Goal: Communication & Community: Ask a question

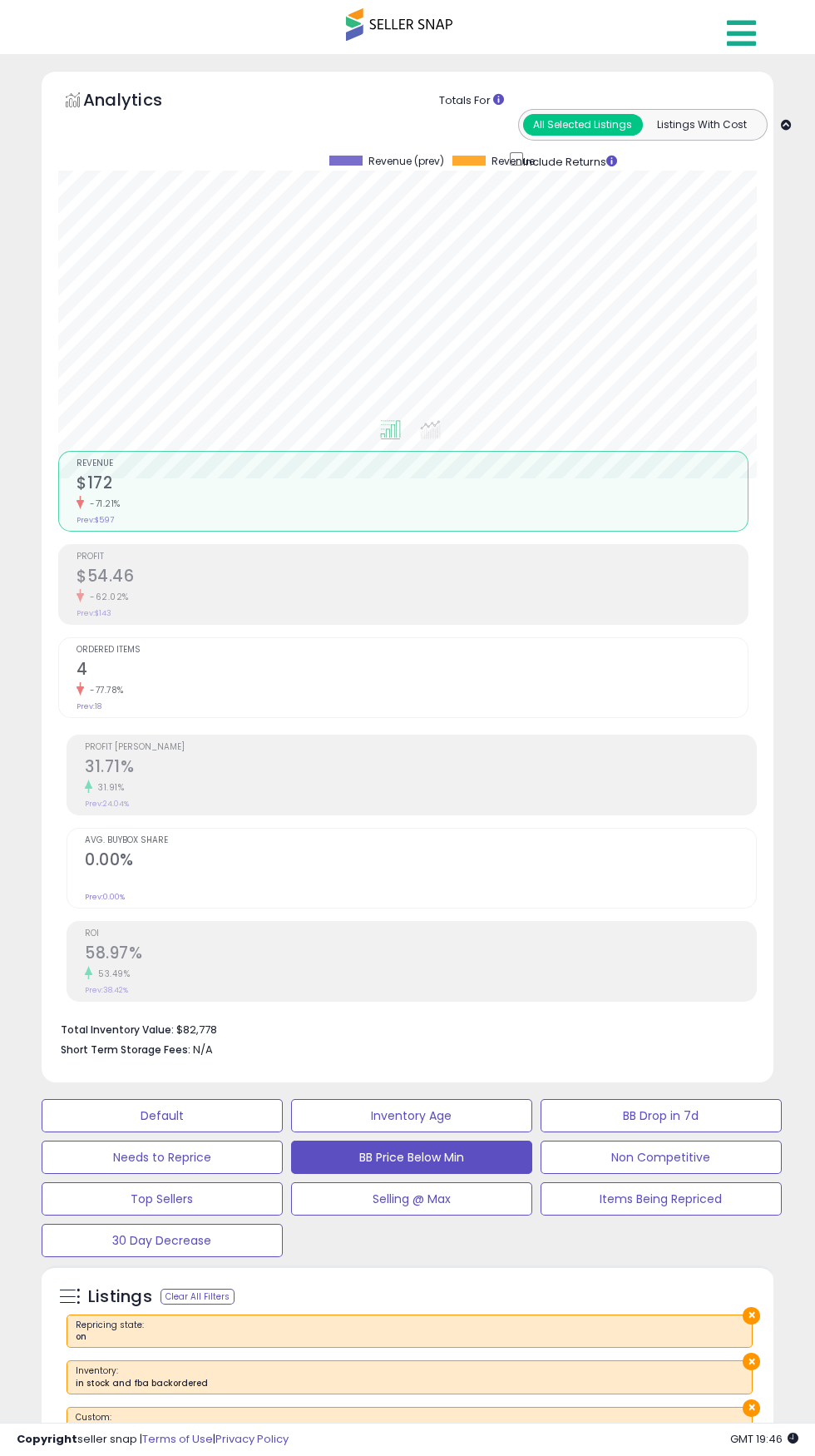
click at [736, 50] on link at bounding box center [744, 29] width 59 height 58
click at [382, 45] on div at bounding box center [408, 728] width 815 height 1456
click at [712, 144] on div at bounding box center [408, 263] width 699 height 308
click at [738, 41] on icon at bounding box center [741, 34] width 29 height 34
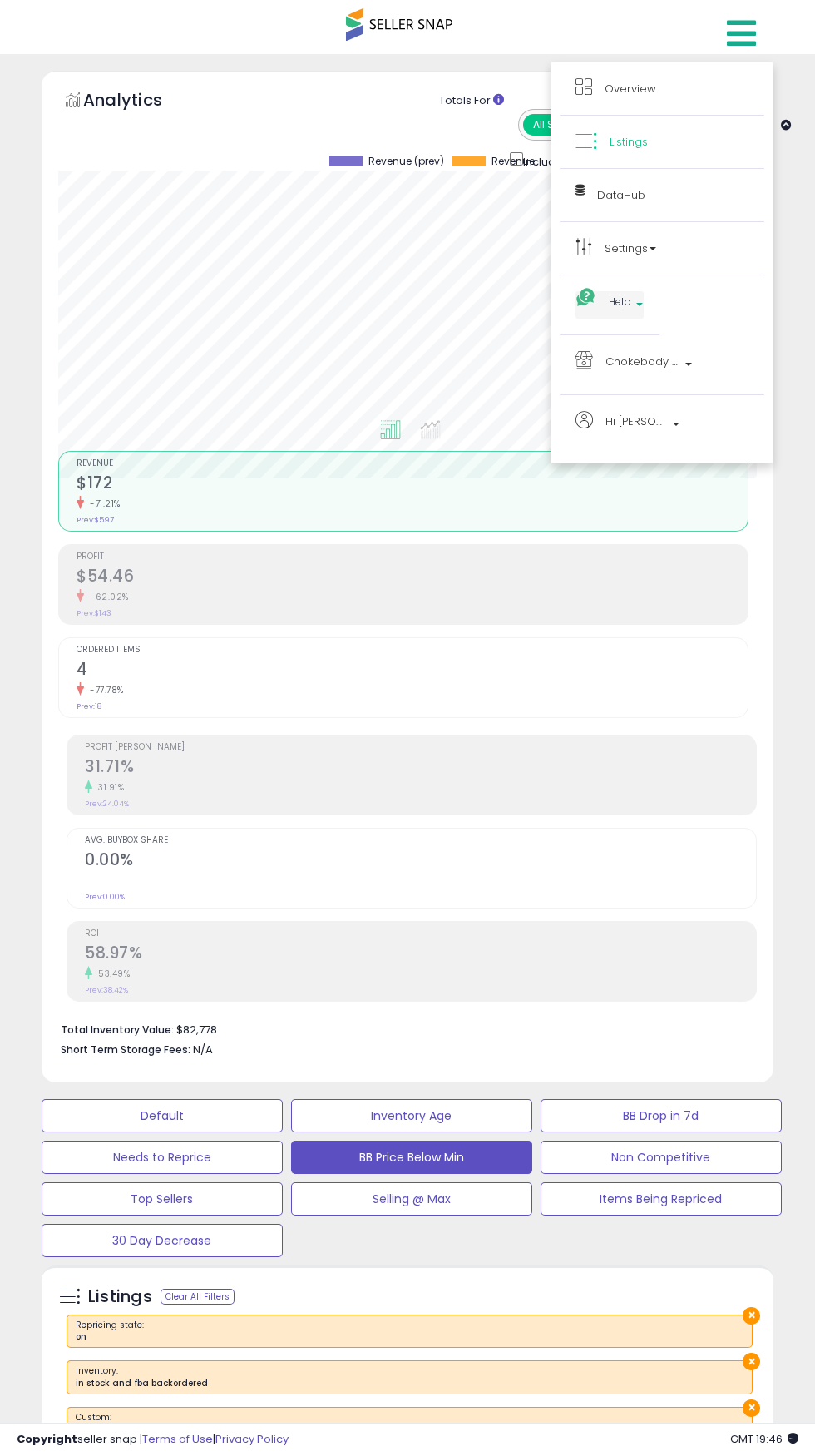
click at [613, 302] on span "Help" at bounding box center [620, 302] width 22 height 21
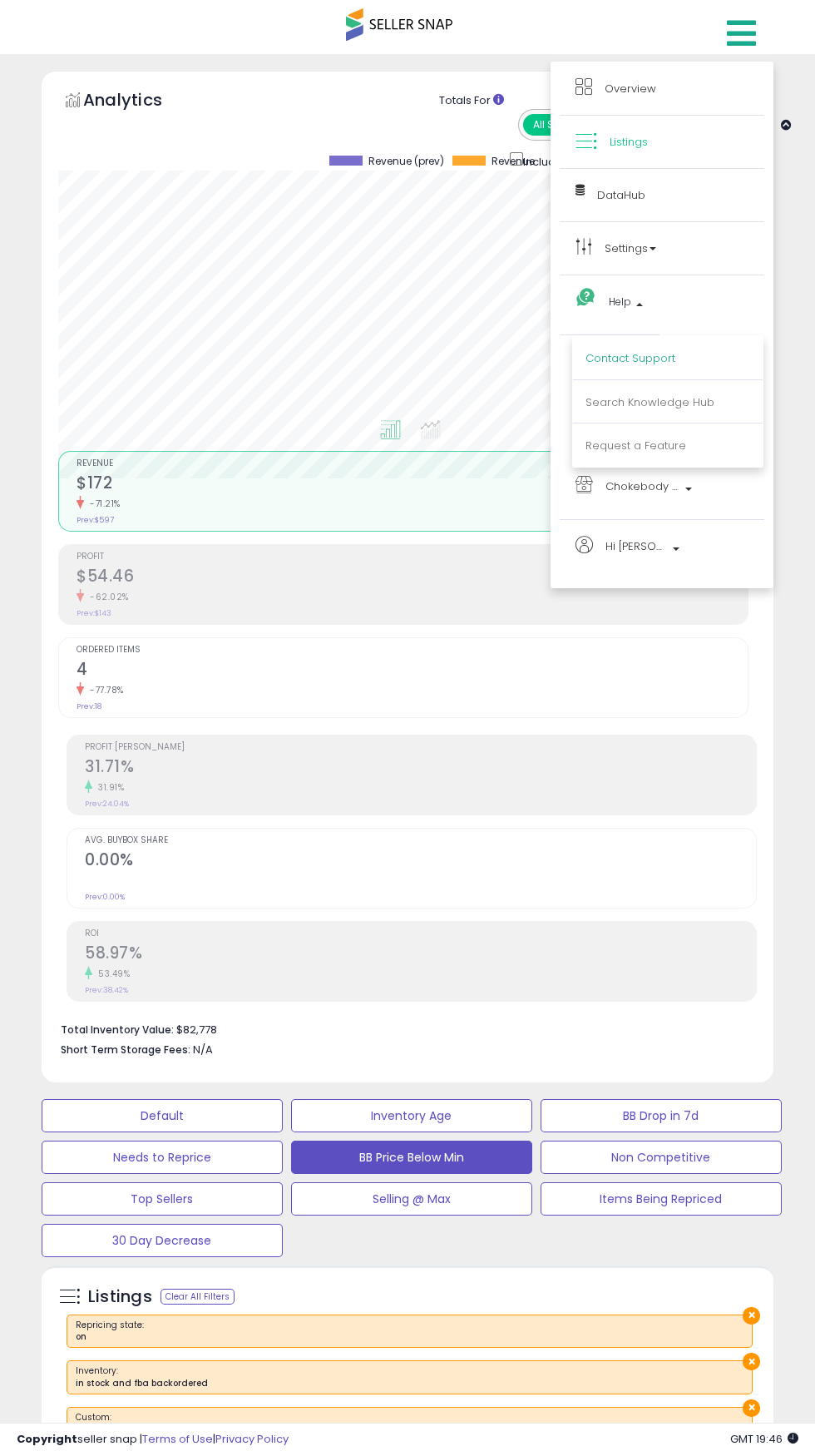
click at [615, 359] on link "Contact Support" at bounding box center [630, 358] width 90 height 16
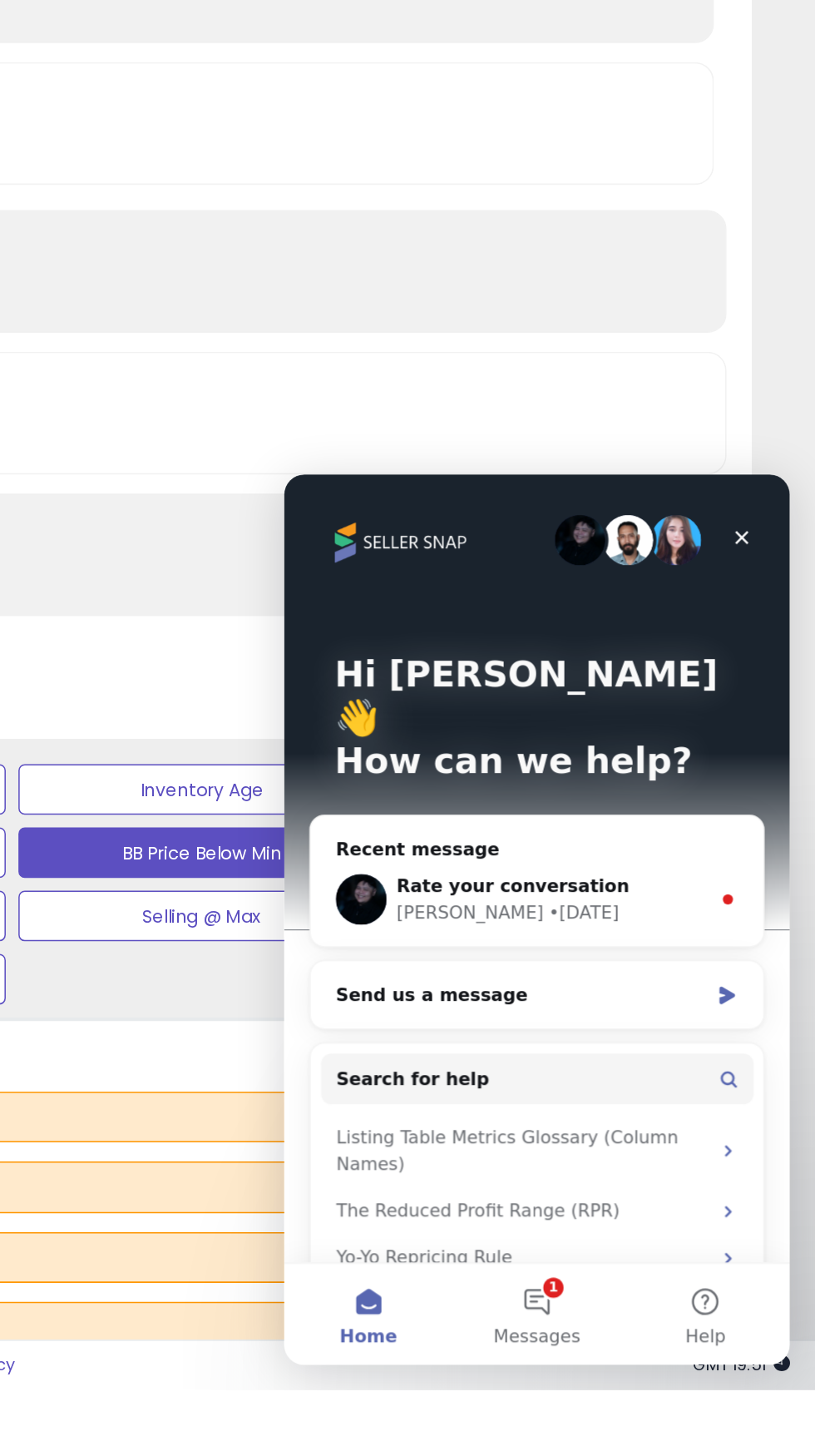
scroll to position [67, 0]
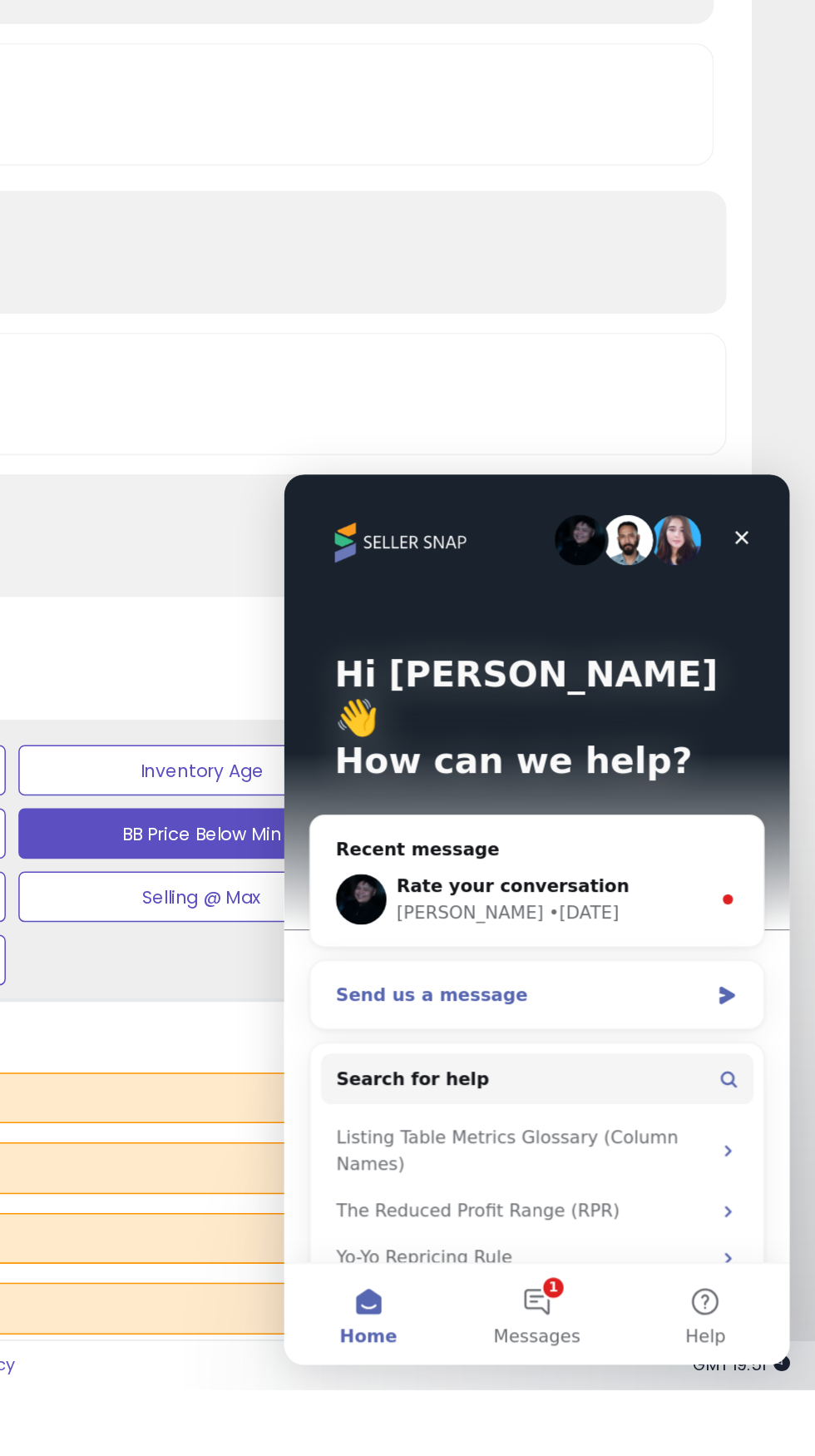
click at [555, 808] on div "Send us a message" at bounding box center [439, 816] width 244 height 18
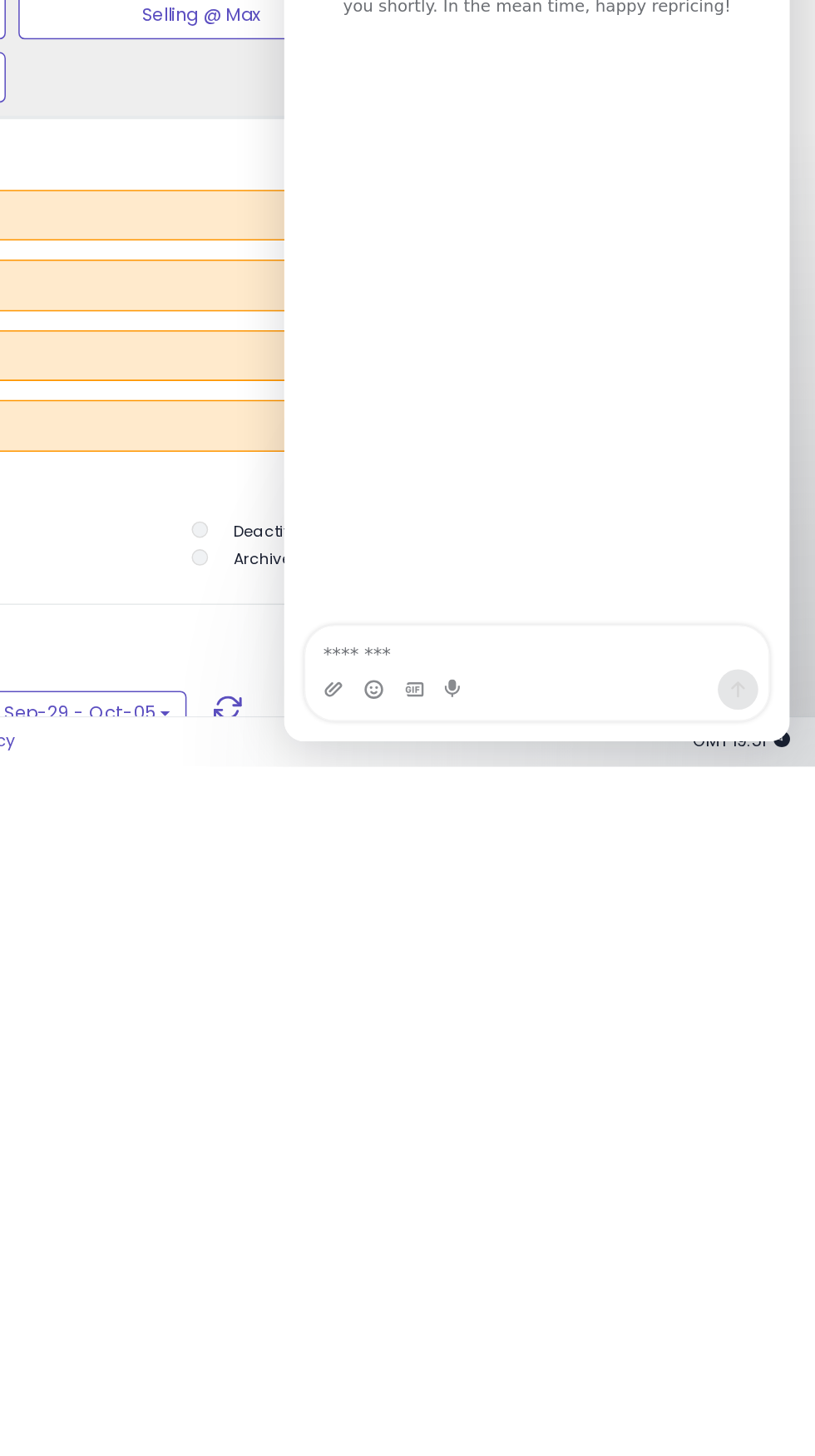
scroll to position [410, 0]
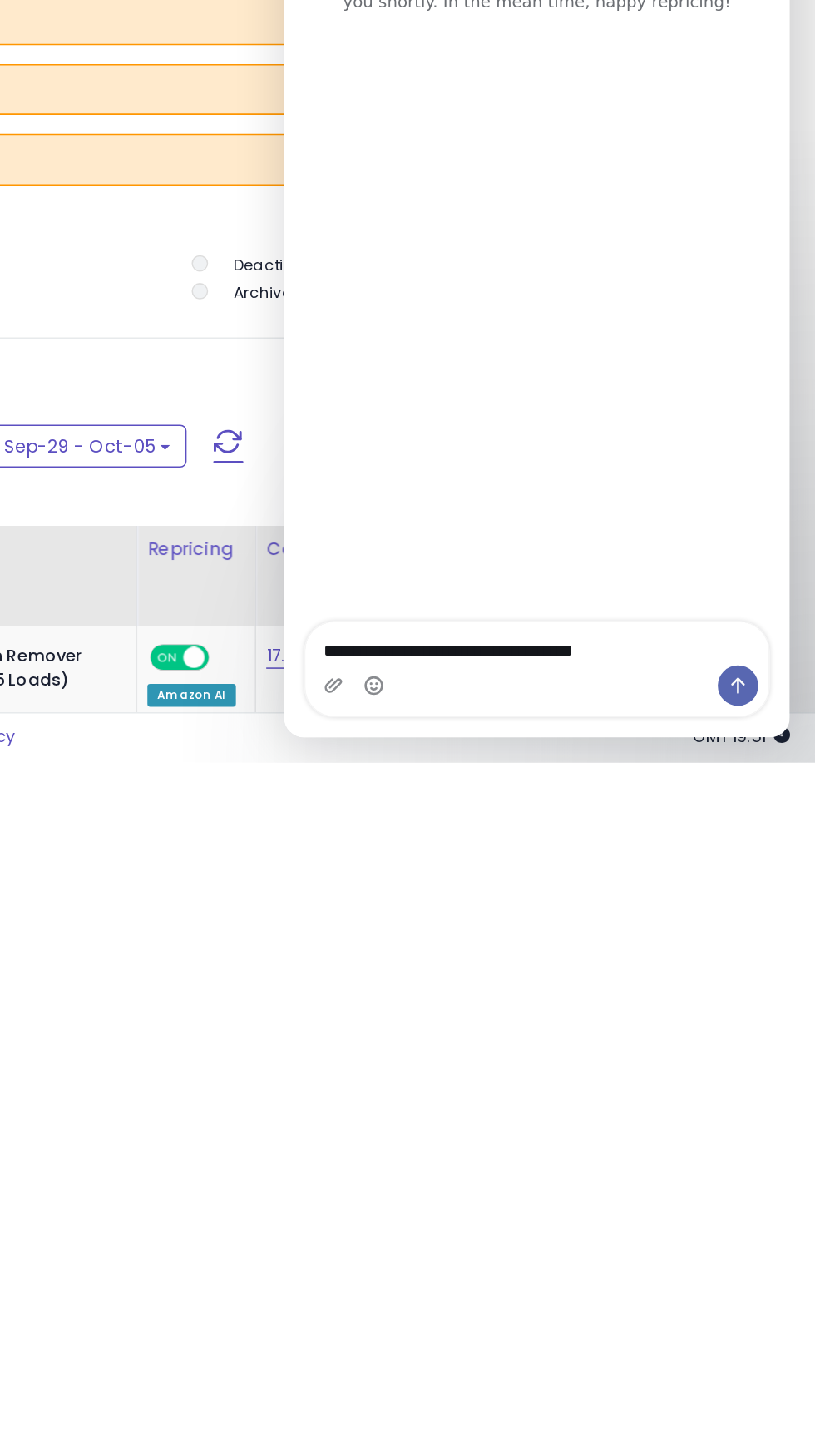
type textarea "**********"
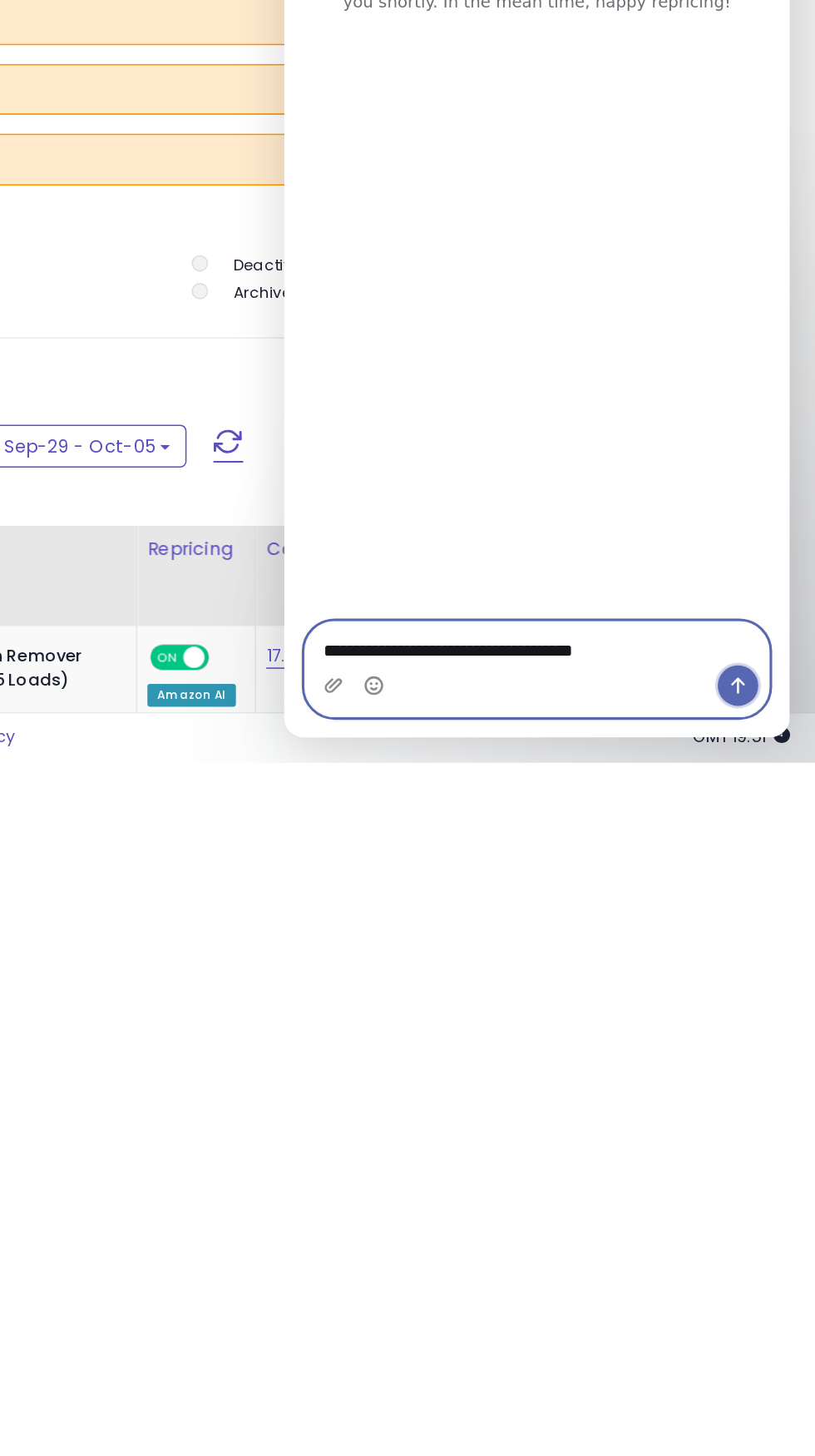
click at [589, 398] on button "Send a message…" at bounding box center [582, 399] width 26 height 26
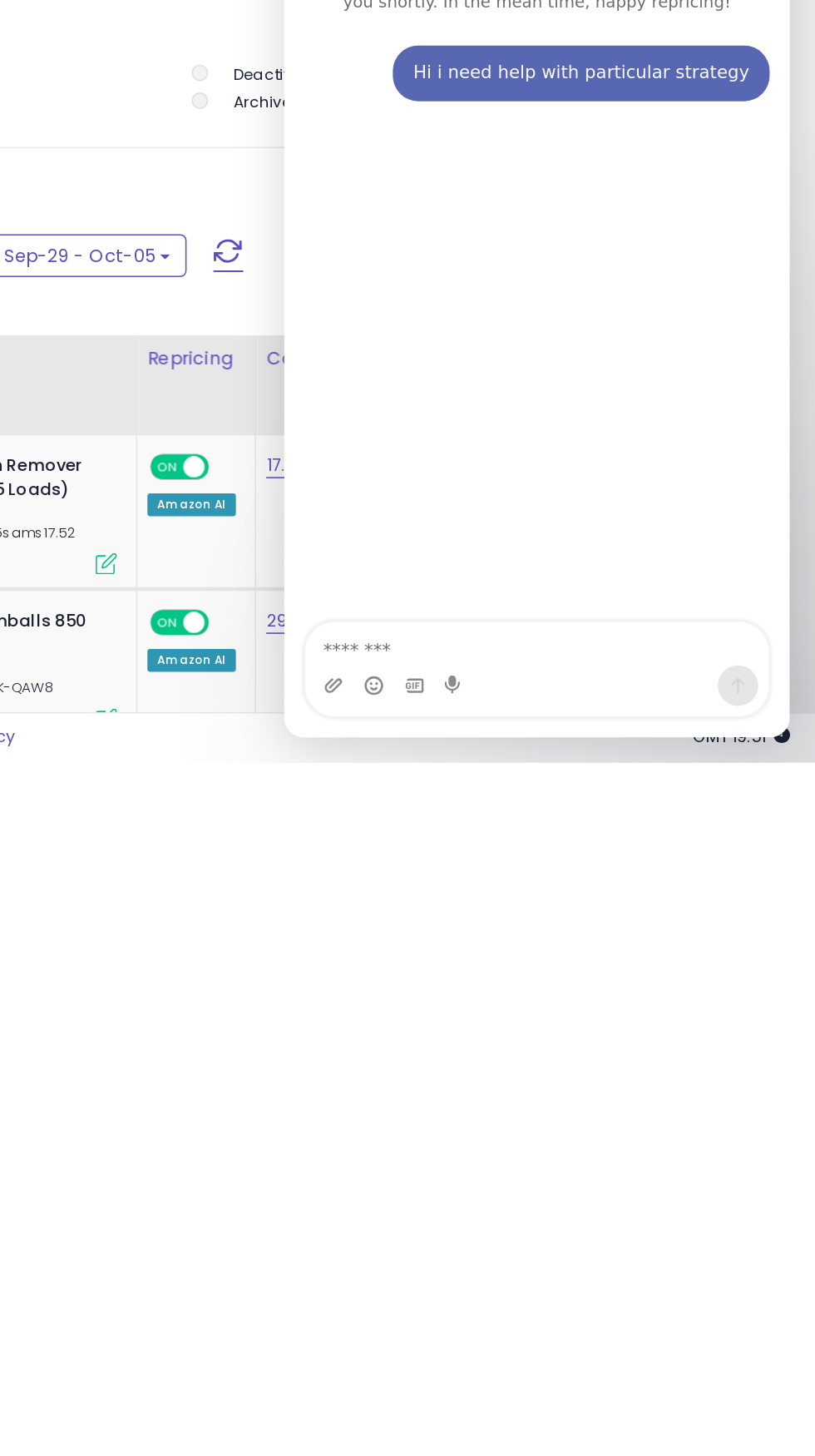
scroll to position [584, 0]
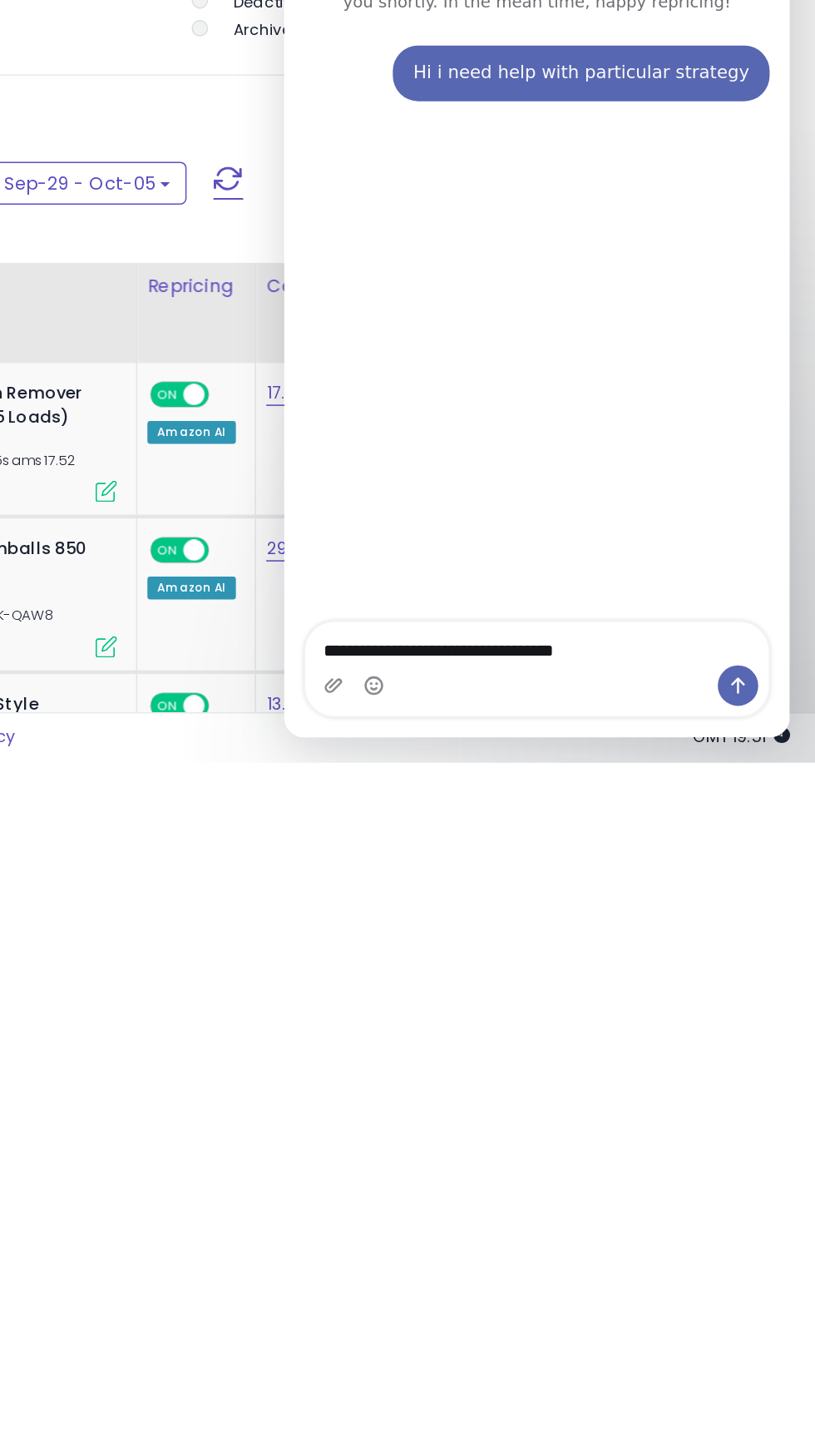
type textarea "**********"
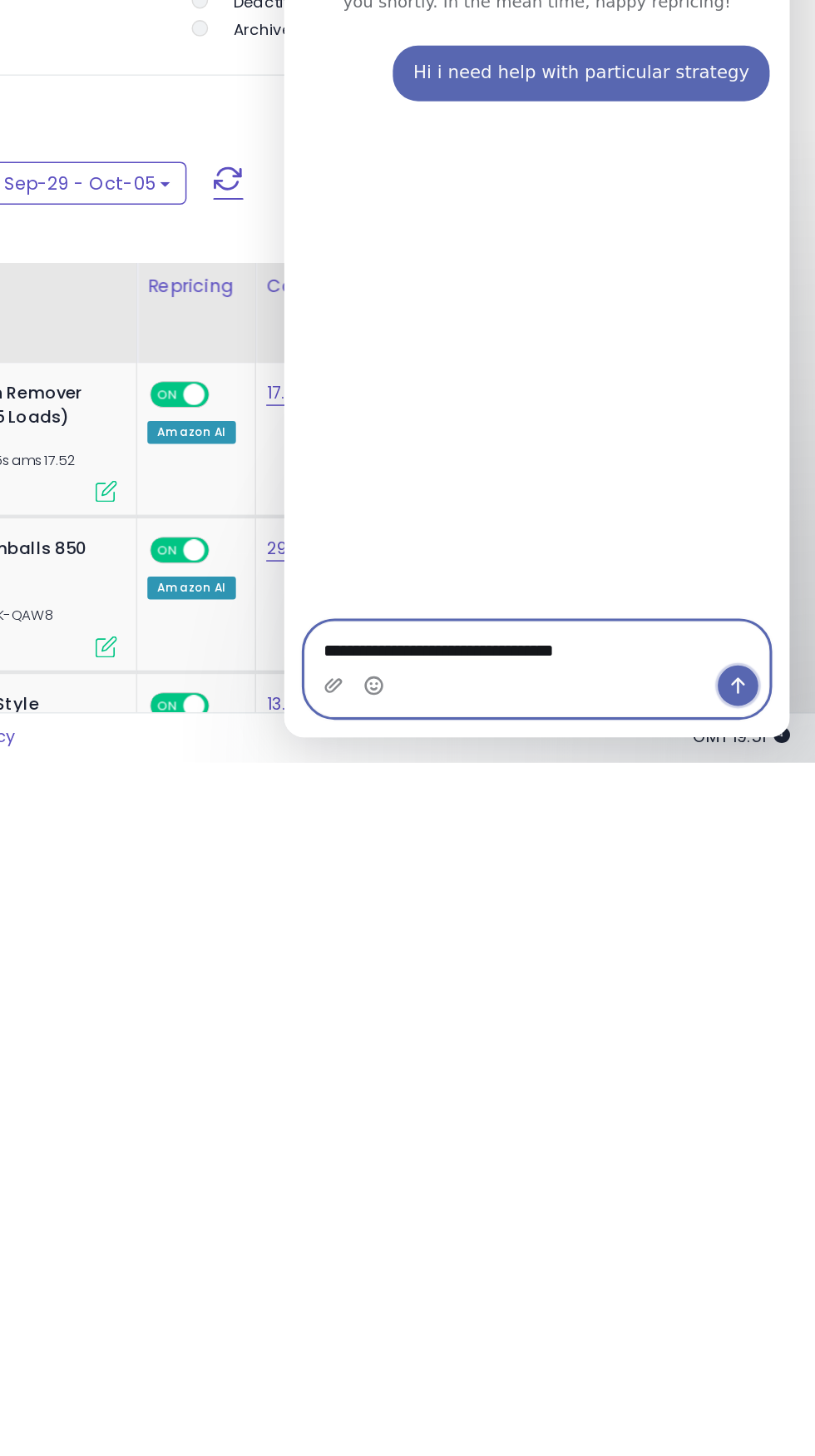
click at [583, 399] on icon "Send a message…" at bounding box center [583, 400] width 9 height 11
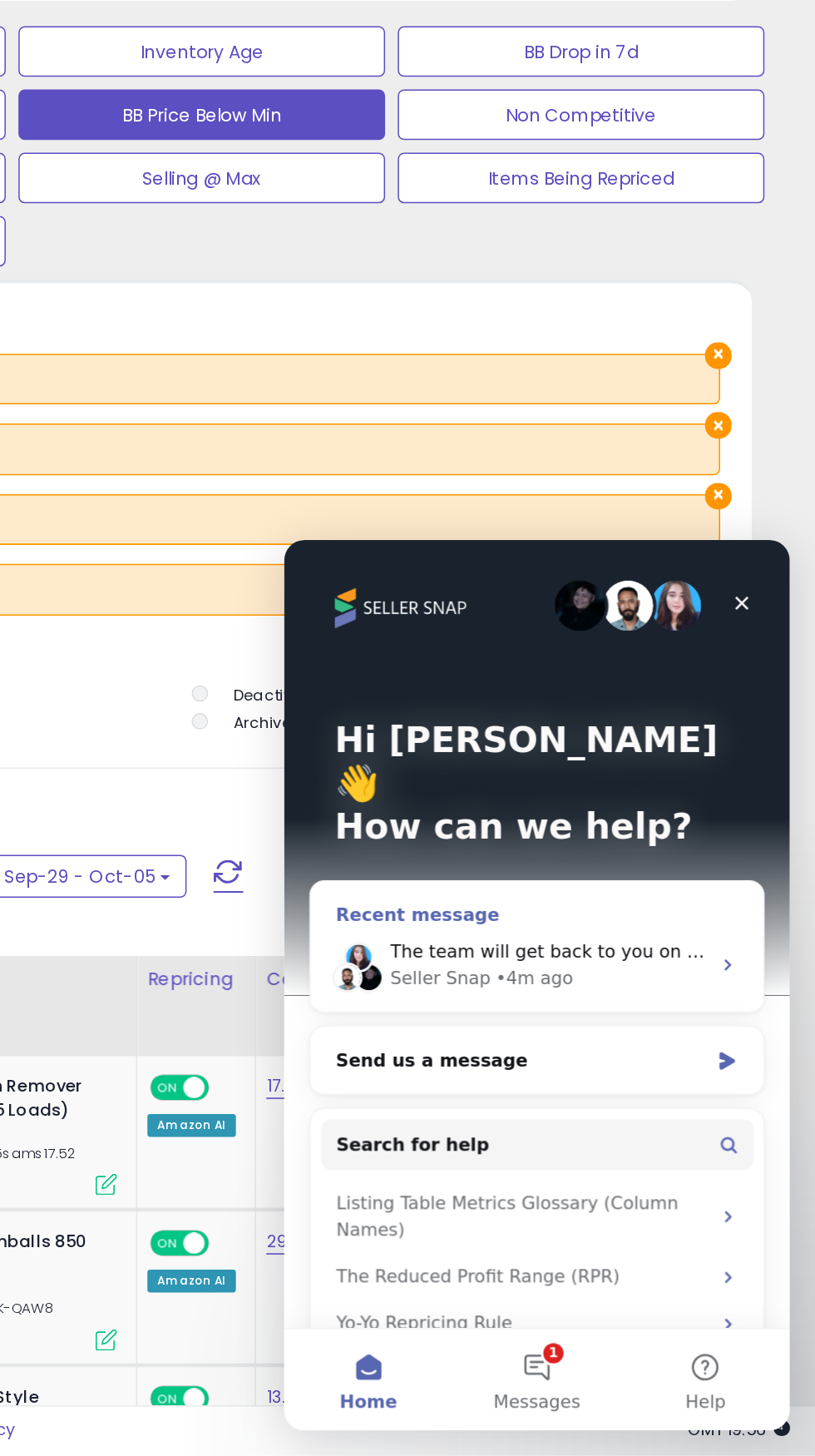
click at [505, 801] on div "The team will get back to you on this. Our usual reply time is a few minutes. Y…" at bounding box center [457, 810] width 209 height 18
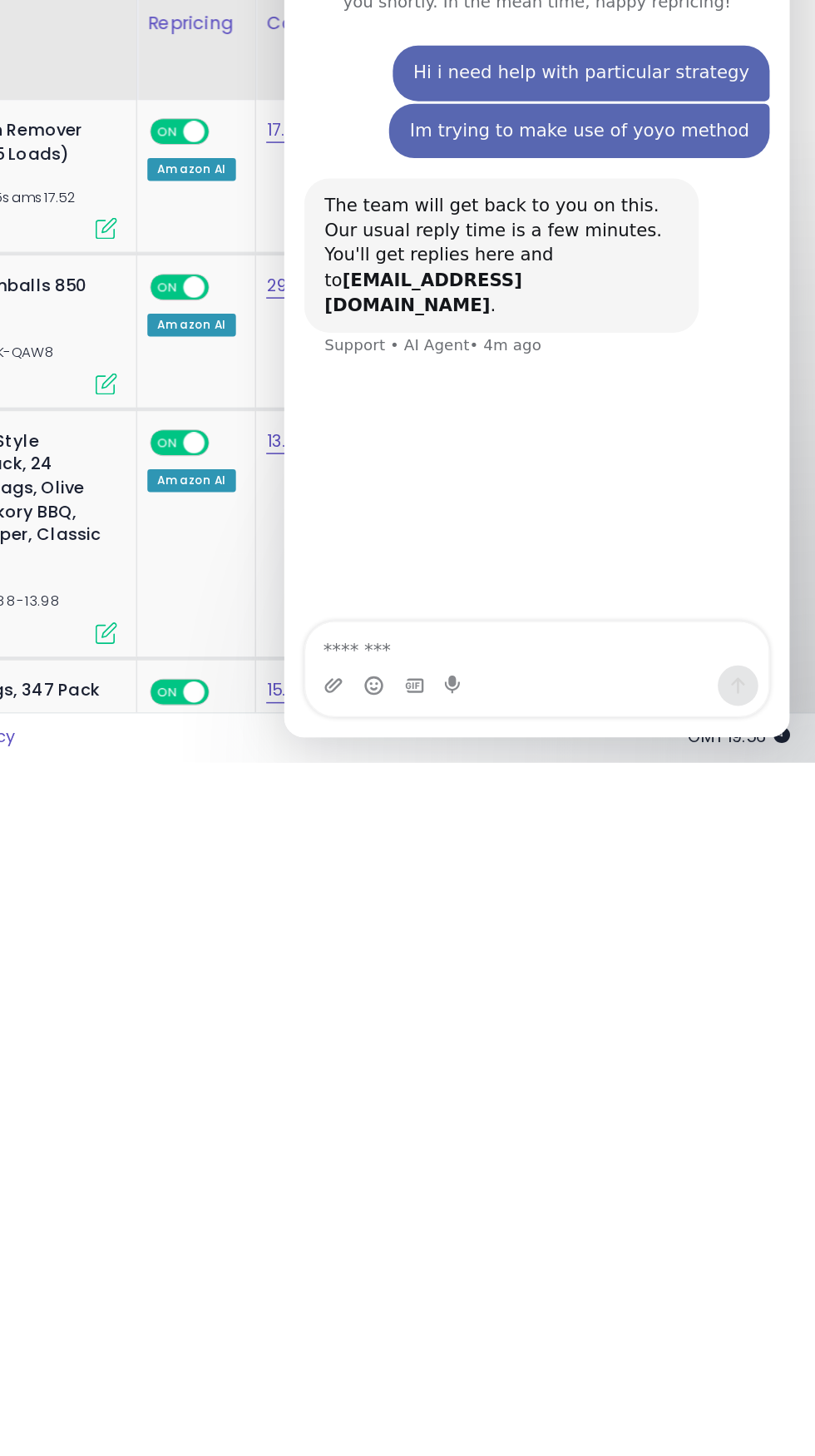
scroll to position [756, 0]
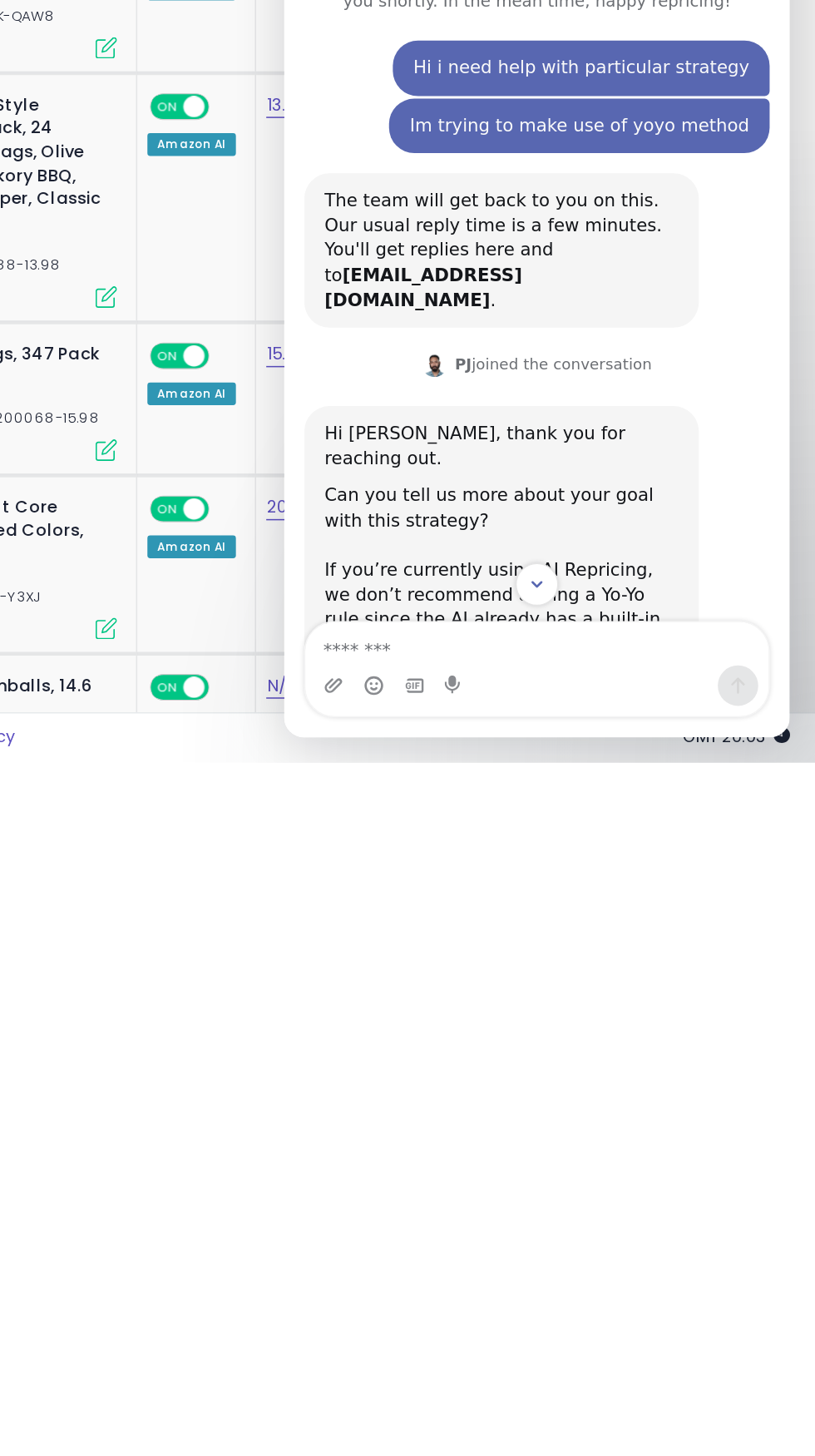
scroll to position [982, 0]
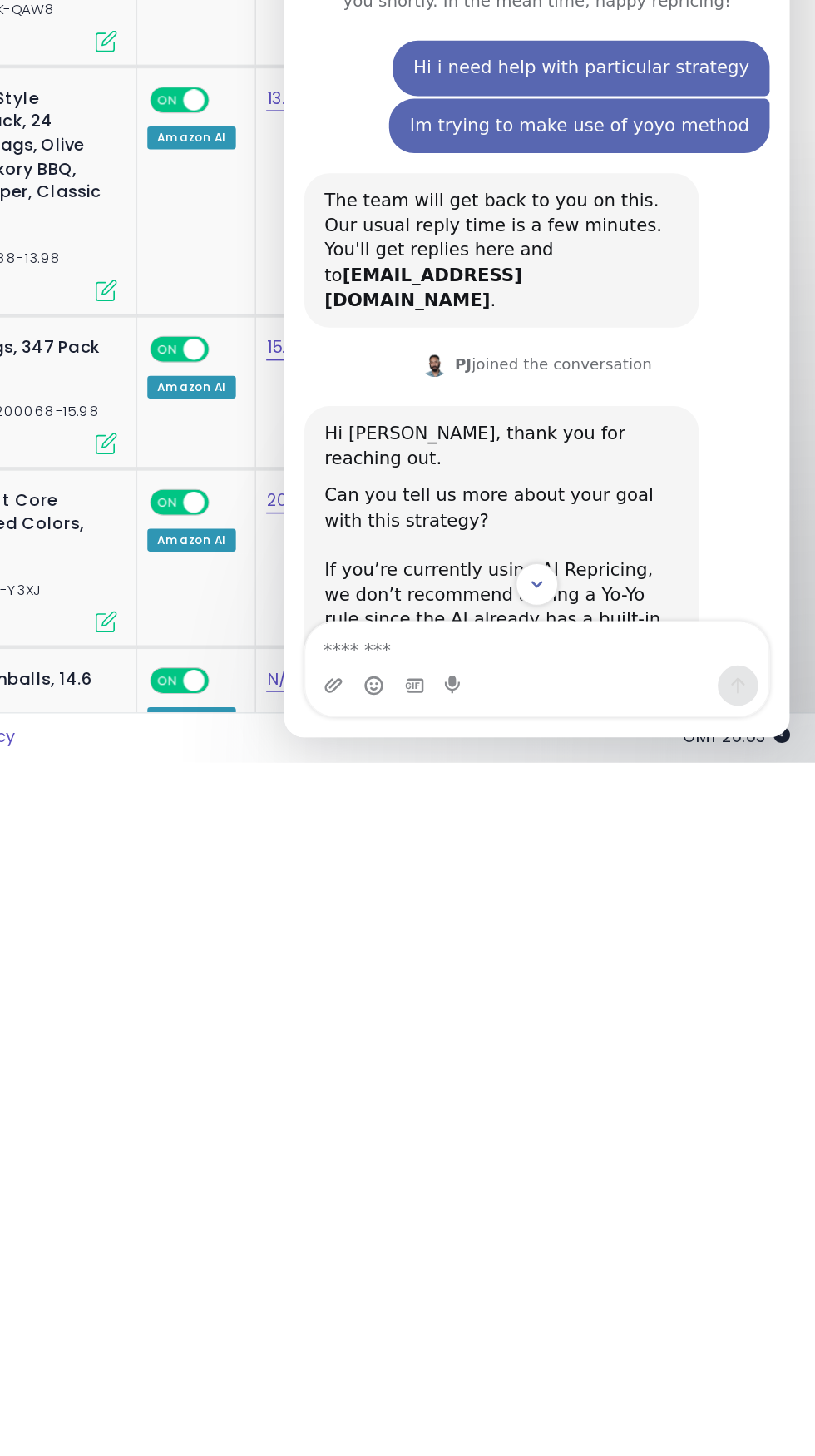
click at [539, 300] on div "If you’re currently using AI Repricing, we don’t recommend adding a Yo-Yo rule …" at bounding box center [426, 340] width 233 height 82
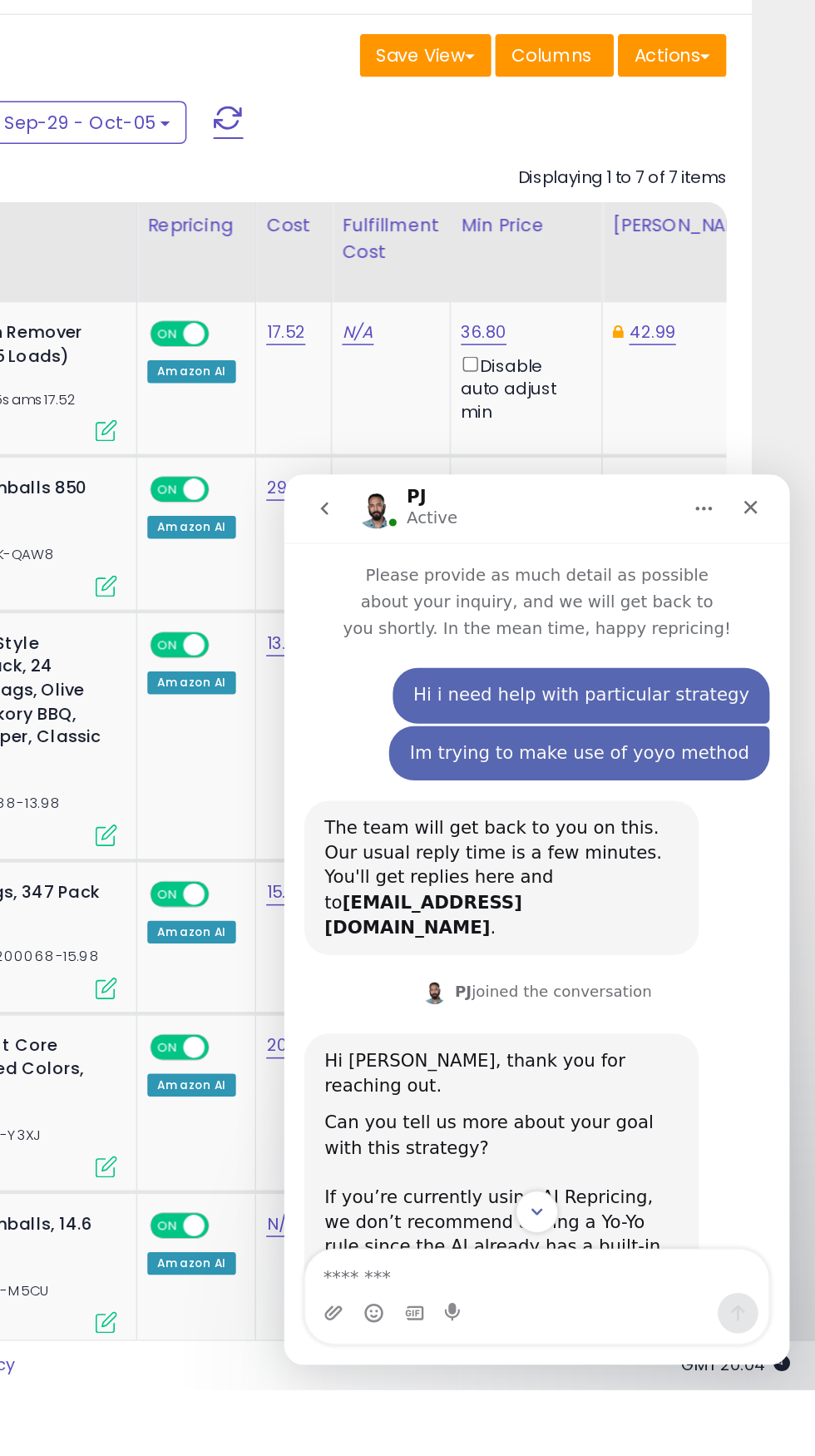
scroll to position [1038, 0]
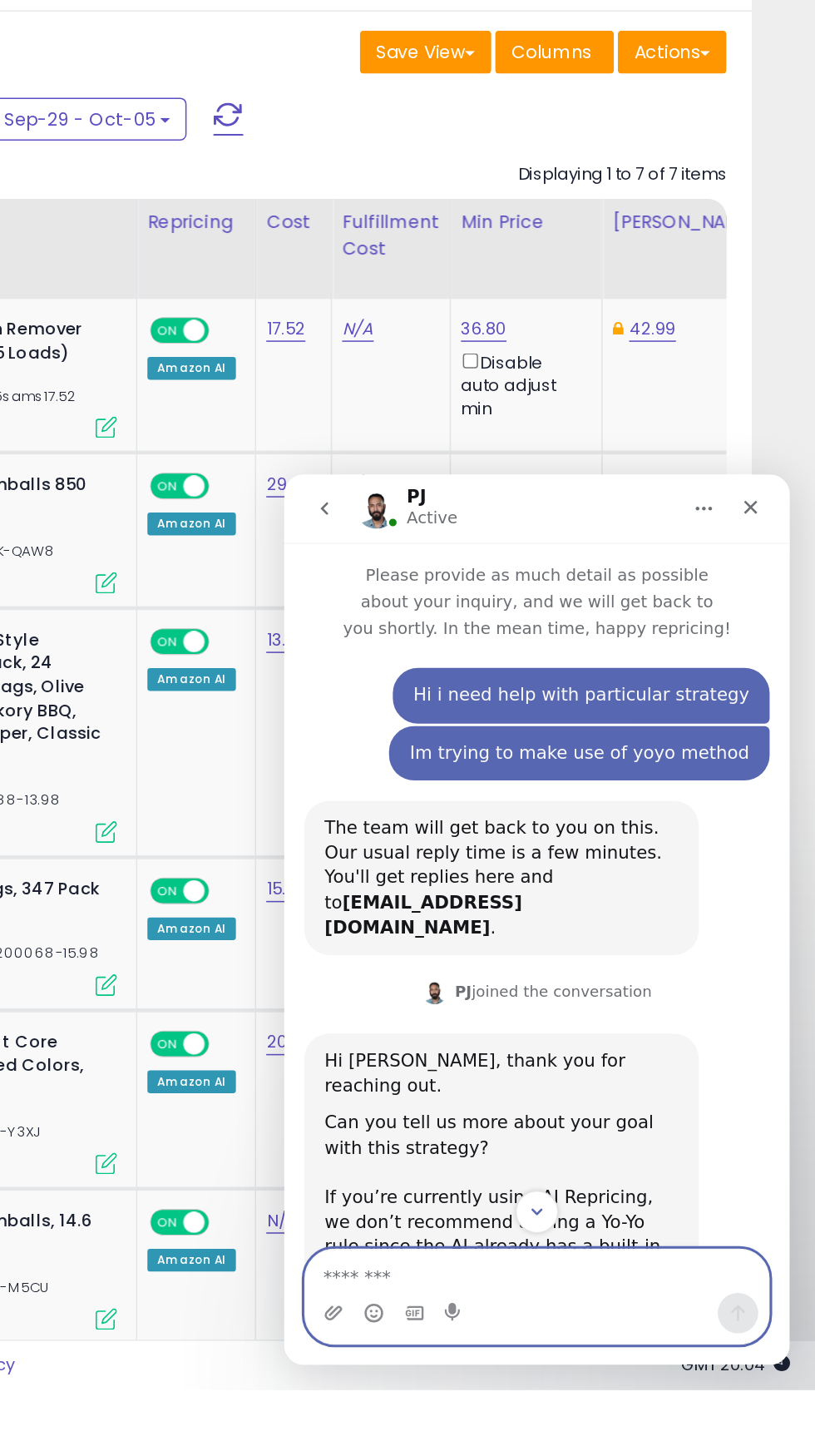
click at [429, 994] on textarea "Message…" at bounding box center [450, 999] width 304 height 28
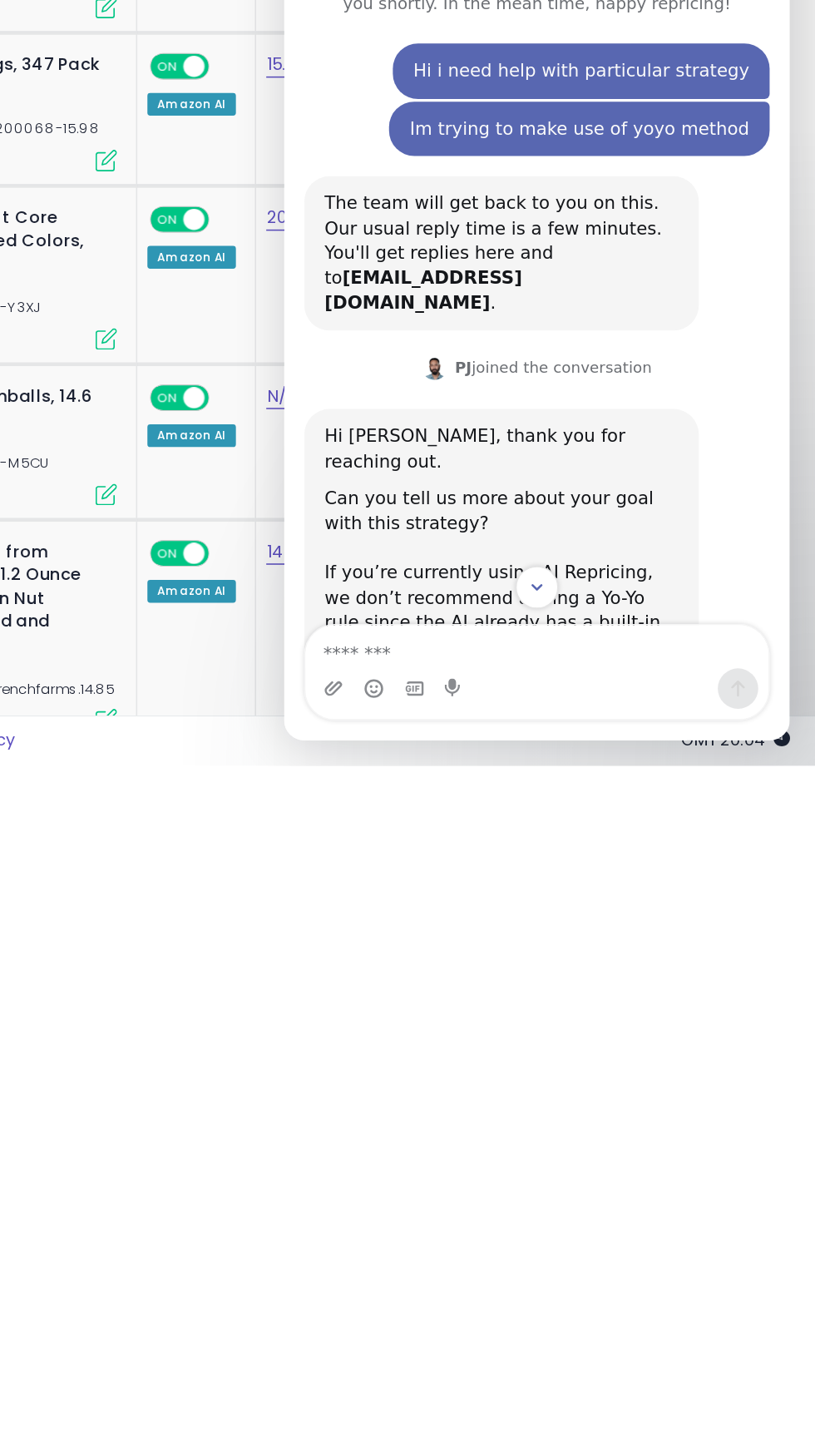
scroll to position [1170, 0]
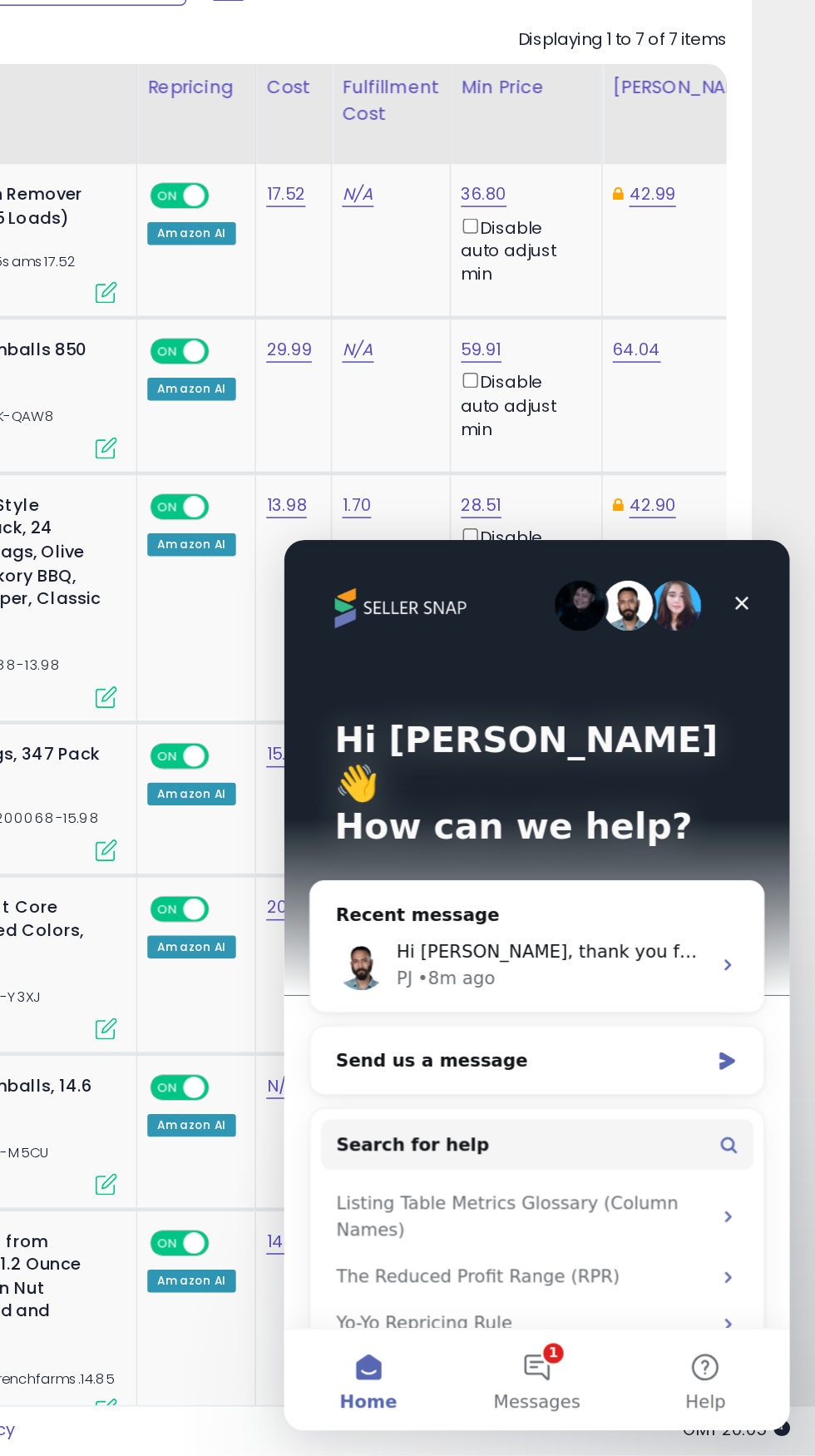
click at [308, 644] on div "Hi [PERSON_NAME] 👋 How can we help?" at bounding box center [451, 703] width 300 height 328
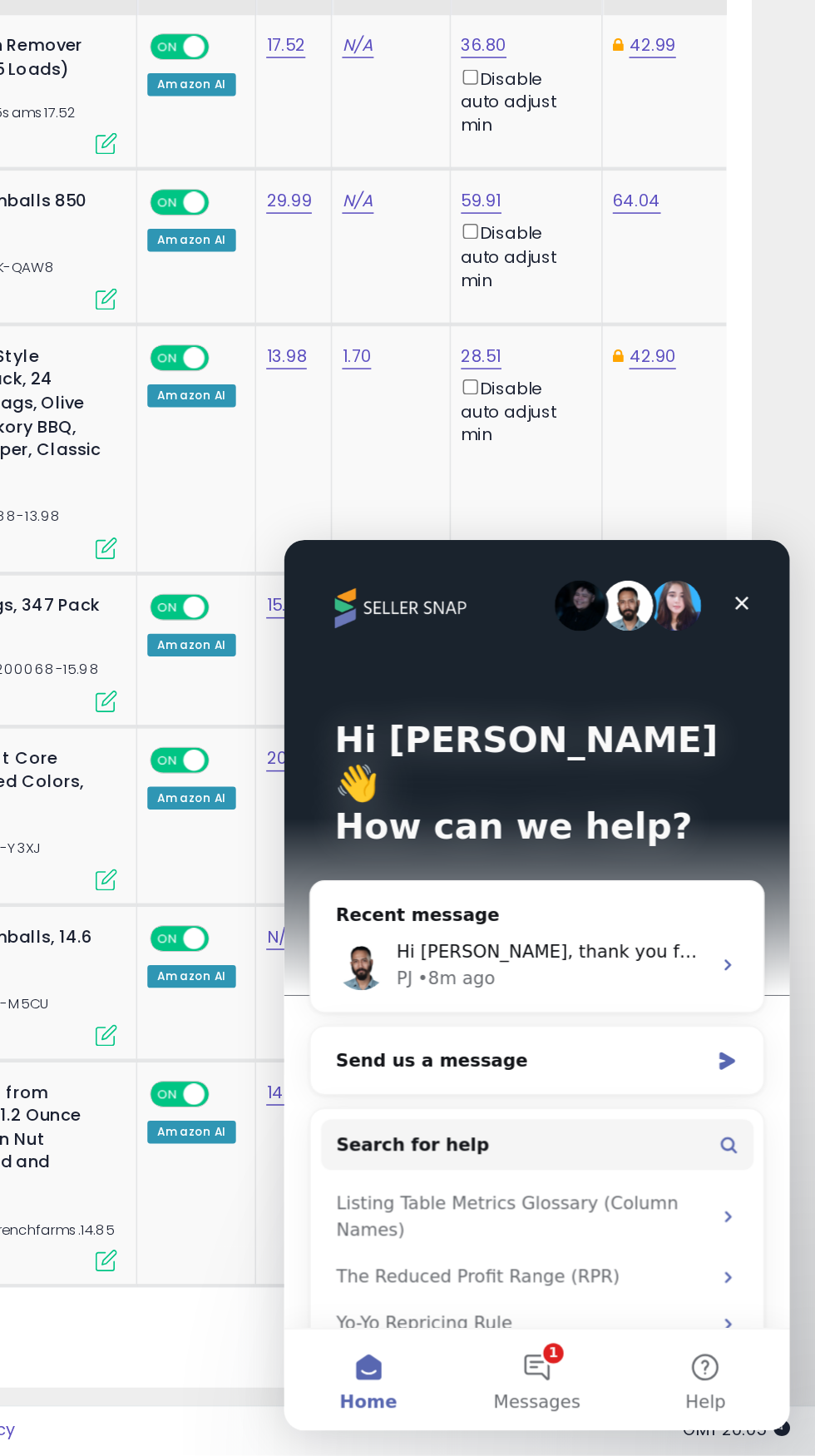
scroll to position [1279, 0]
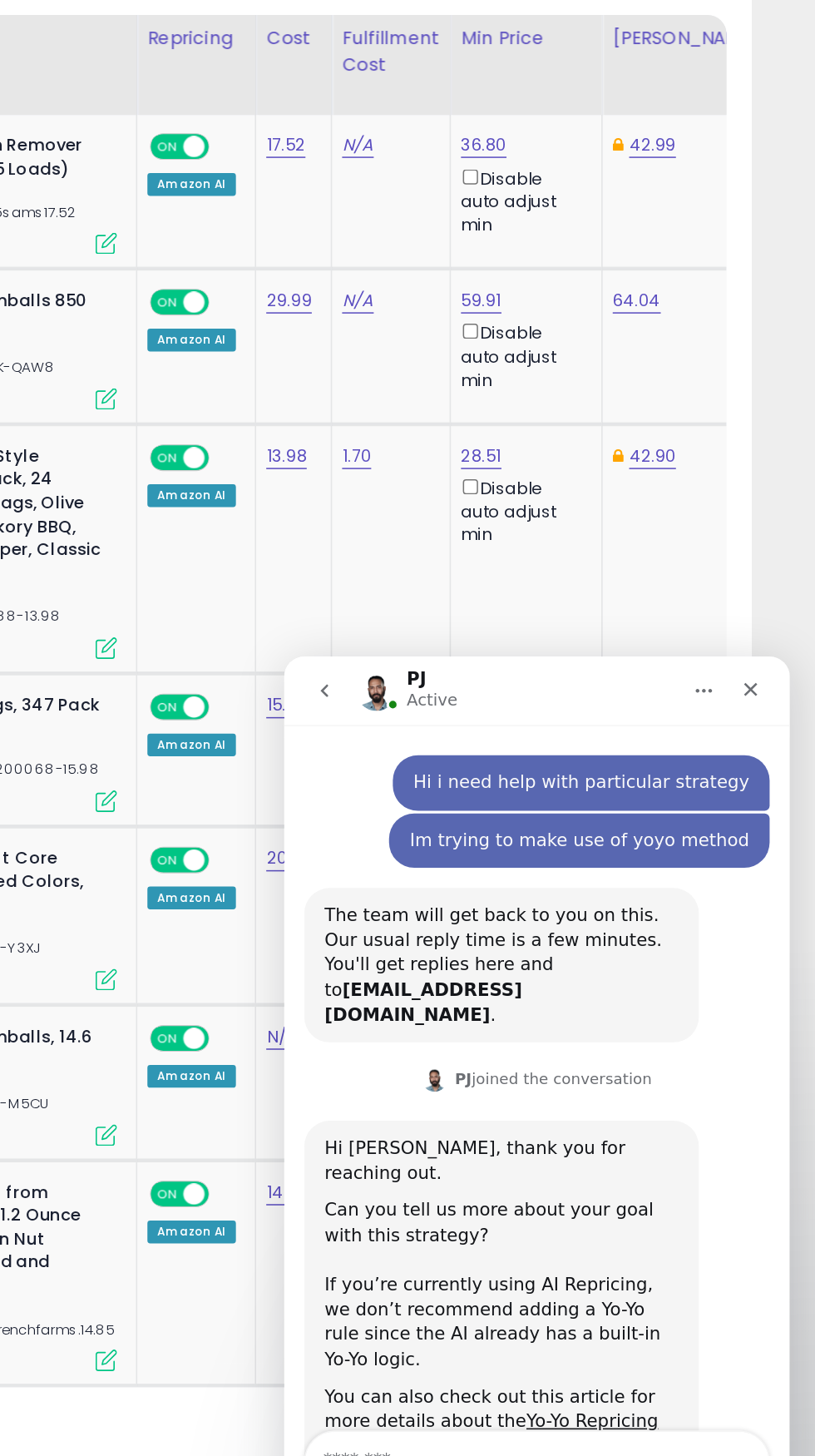
scroll to position [87, 0]
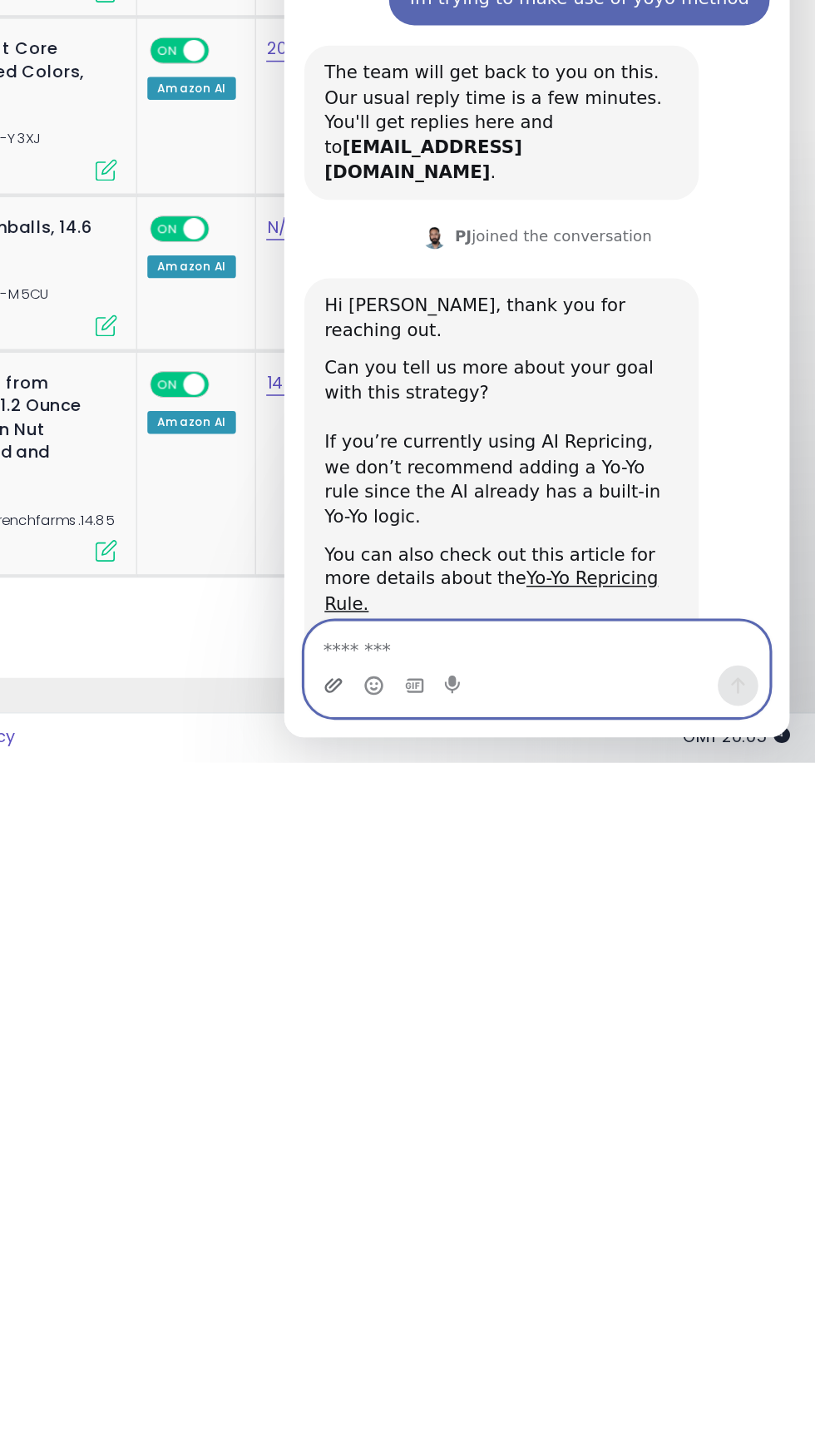
click at [316, 399] on icon "Upload attachment" at bounding box center [316, 399] width 13 height 13
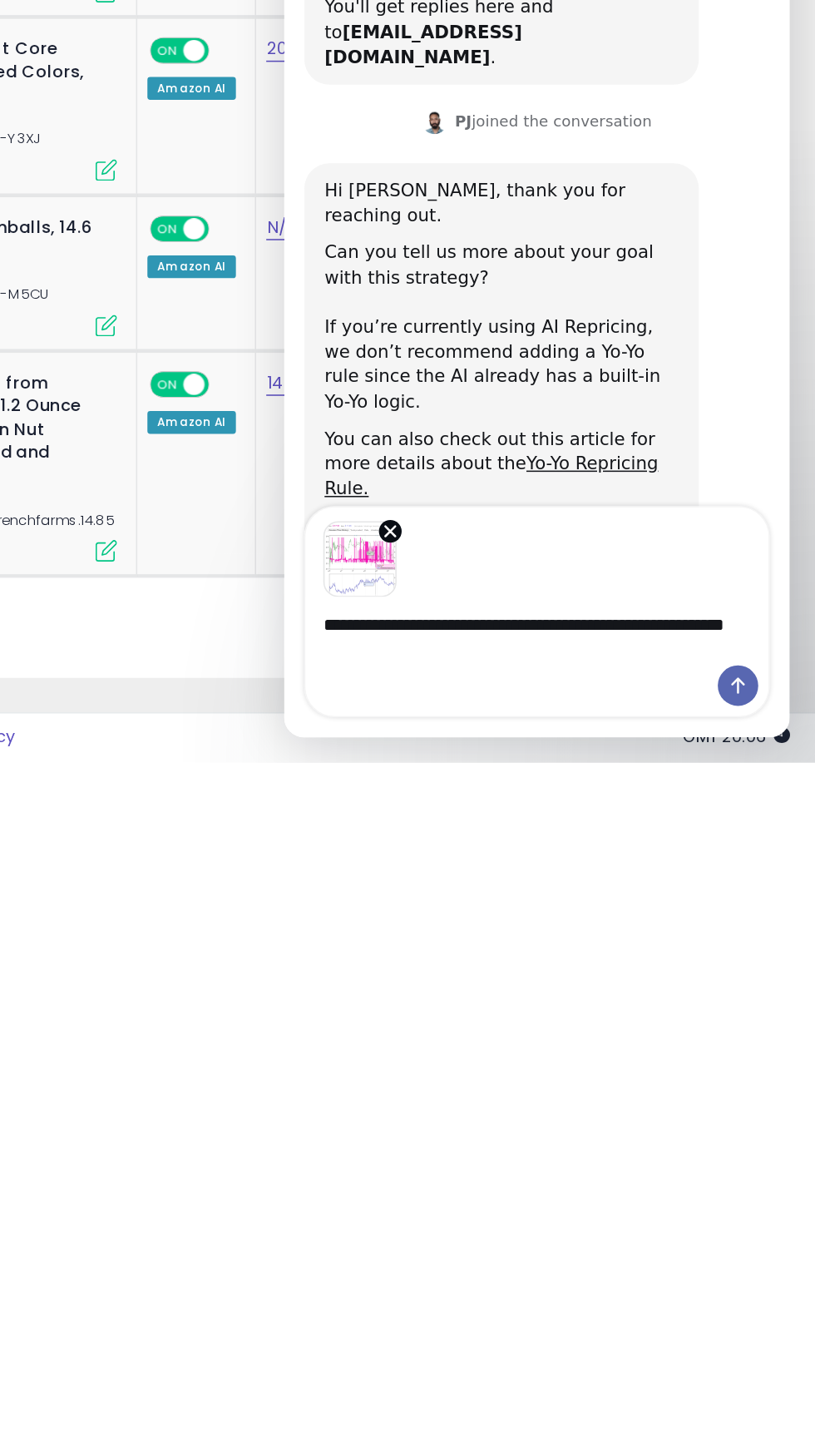
scroll to position [163, 0]
type textarea "**********"
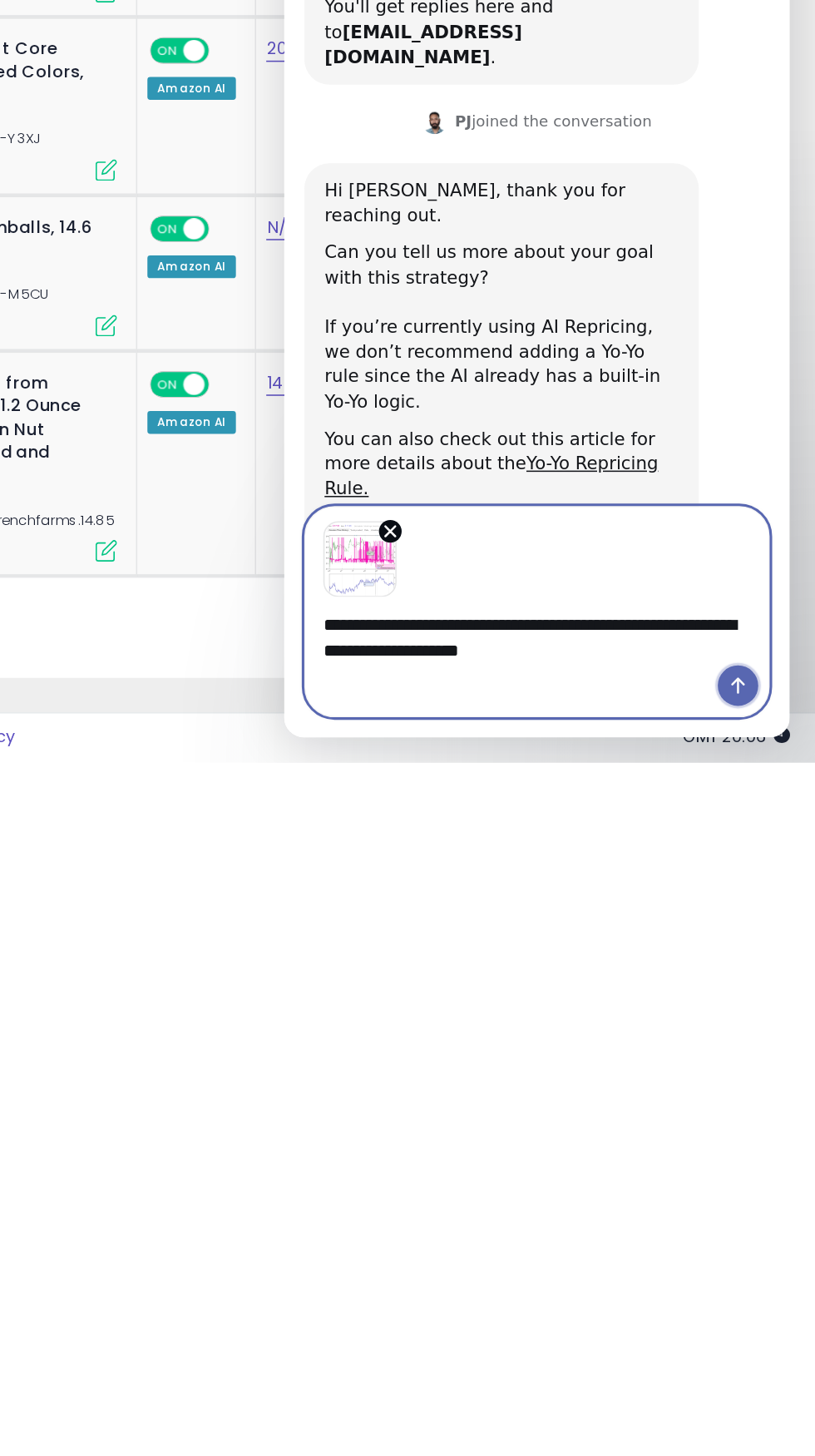
click at [584, 399] on icon "Send a message…" at bounding box center [583, 399] width 13 height 13
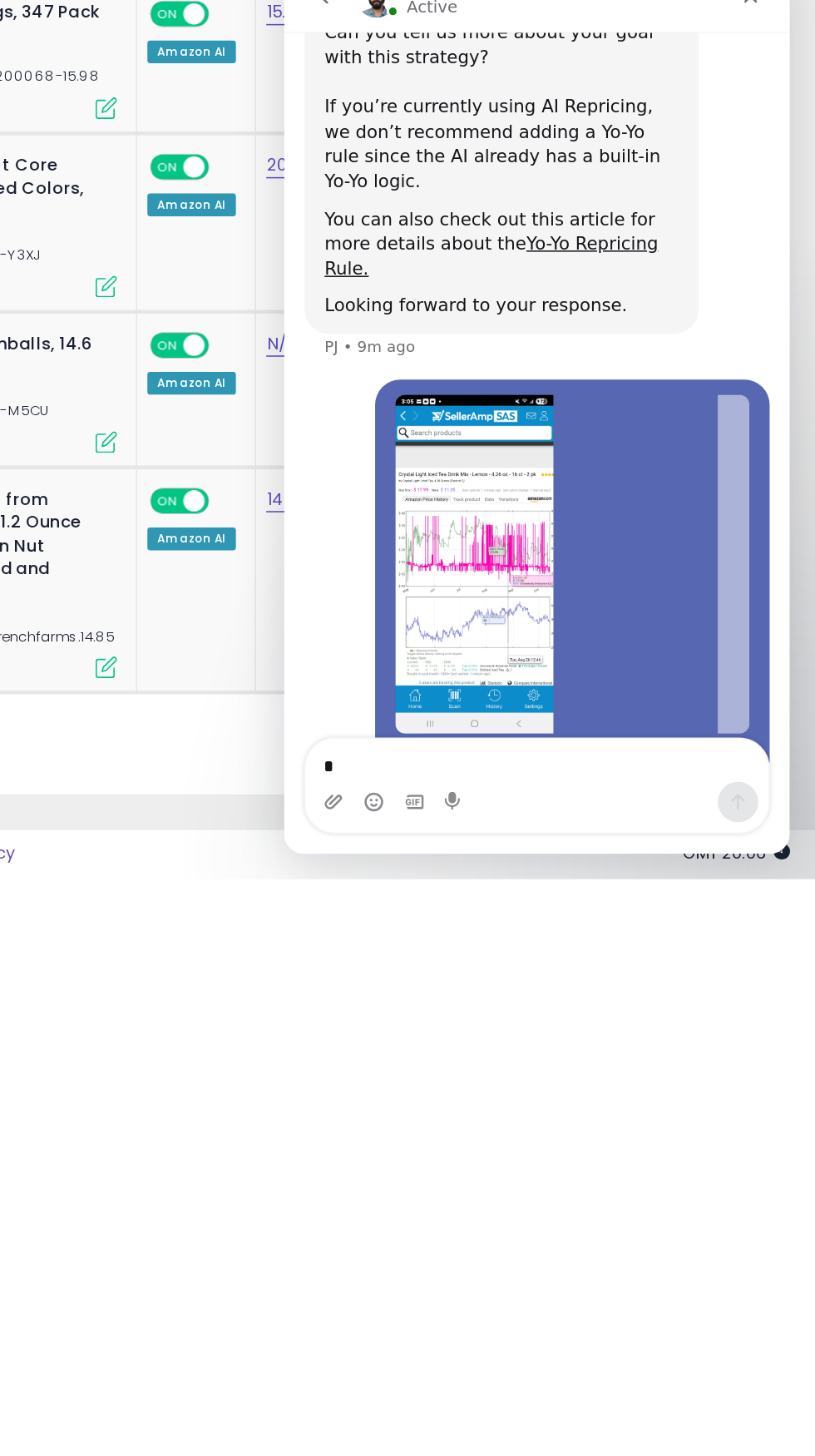
scroll to position [1278, 0]
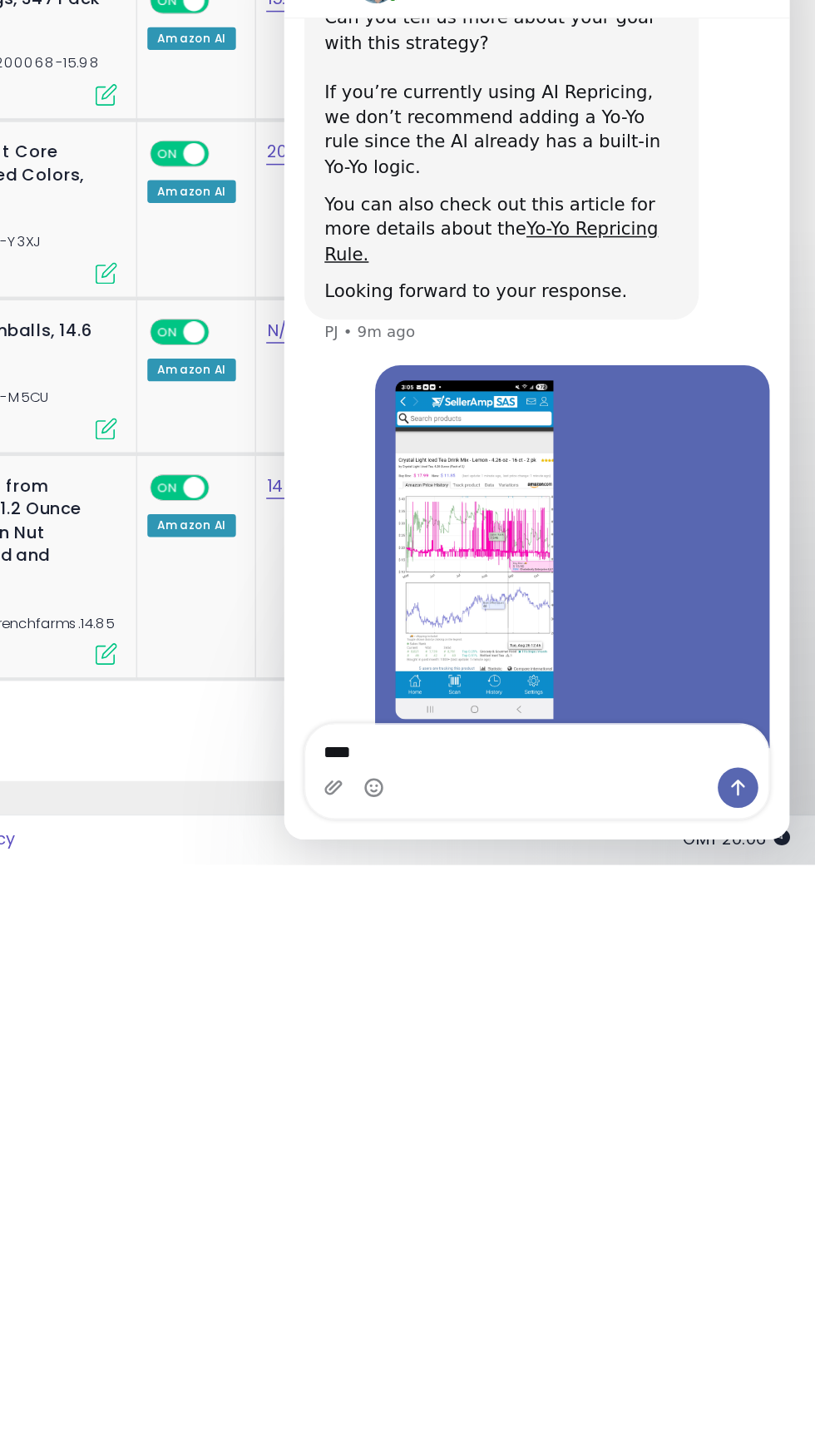
type textarea "***"
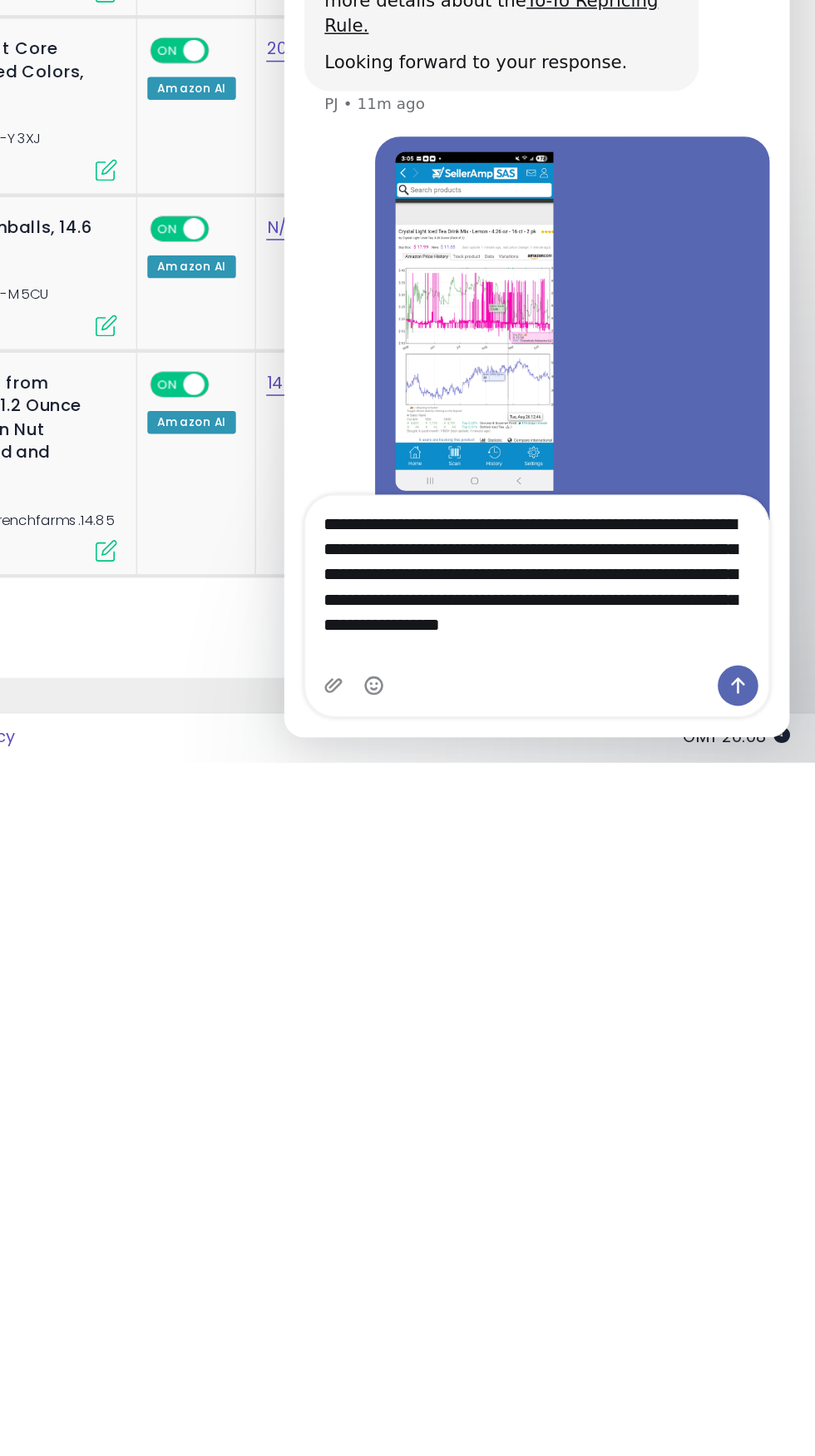
scroll to position [468, 0]
type textarea "**********"
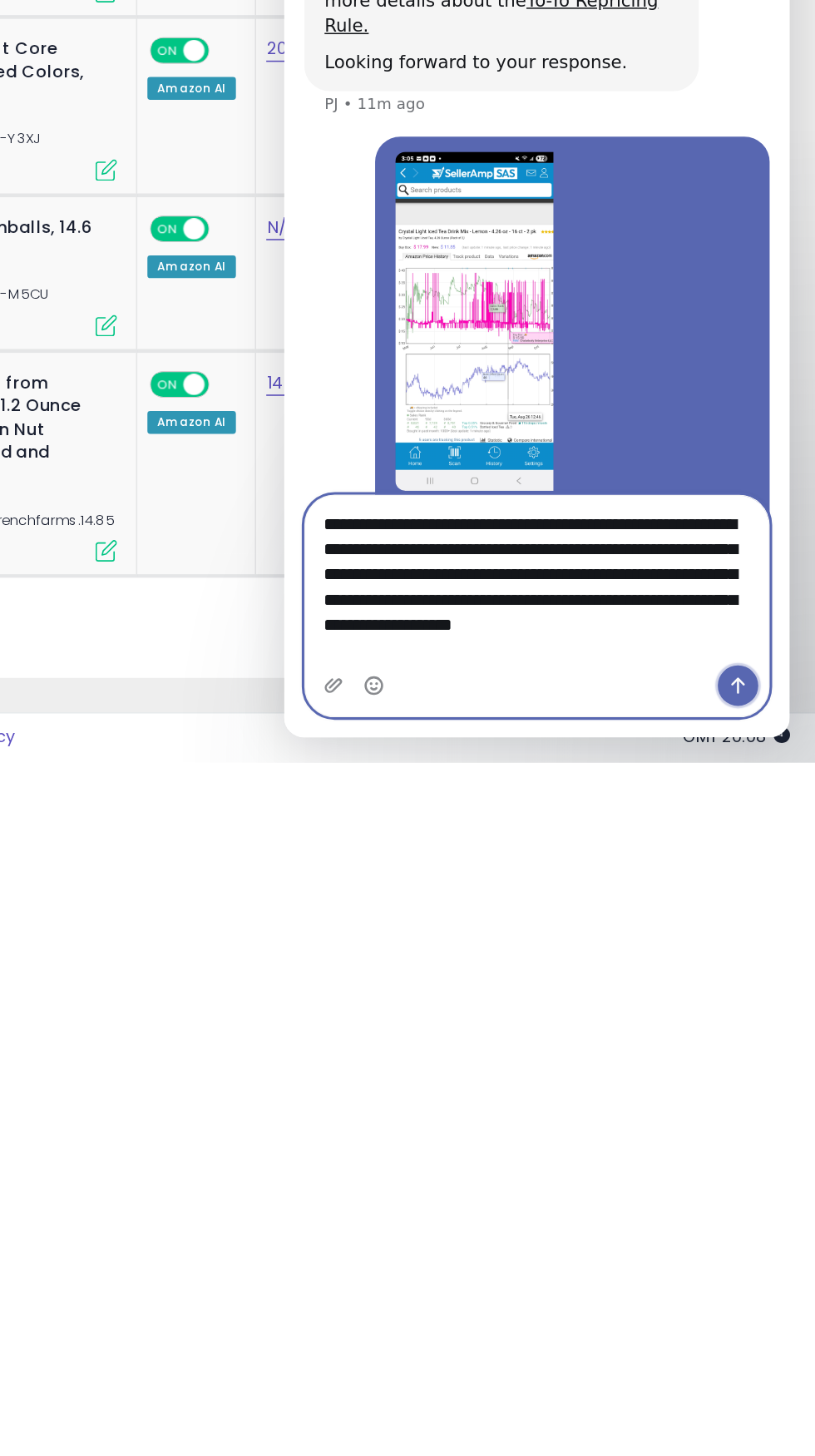
click at [583, 399] on icon "Send a message…" at bounding box center [583, 400] width 9 height 11
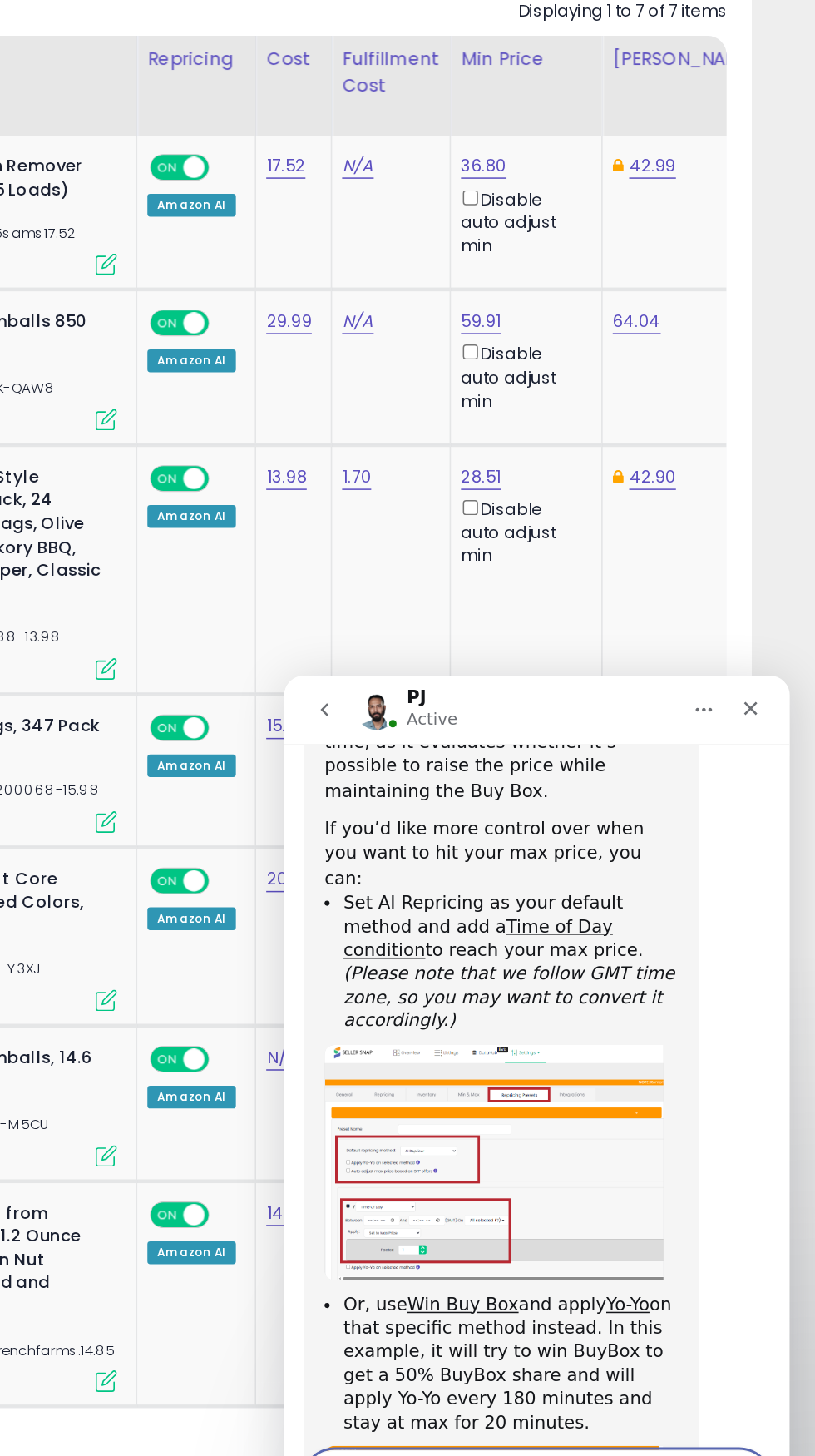
scroll to position [1278, 0]
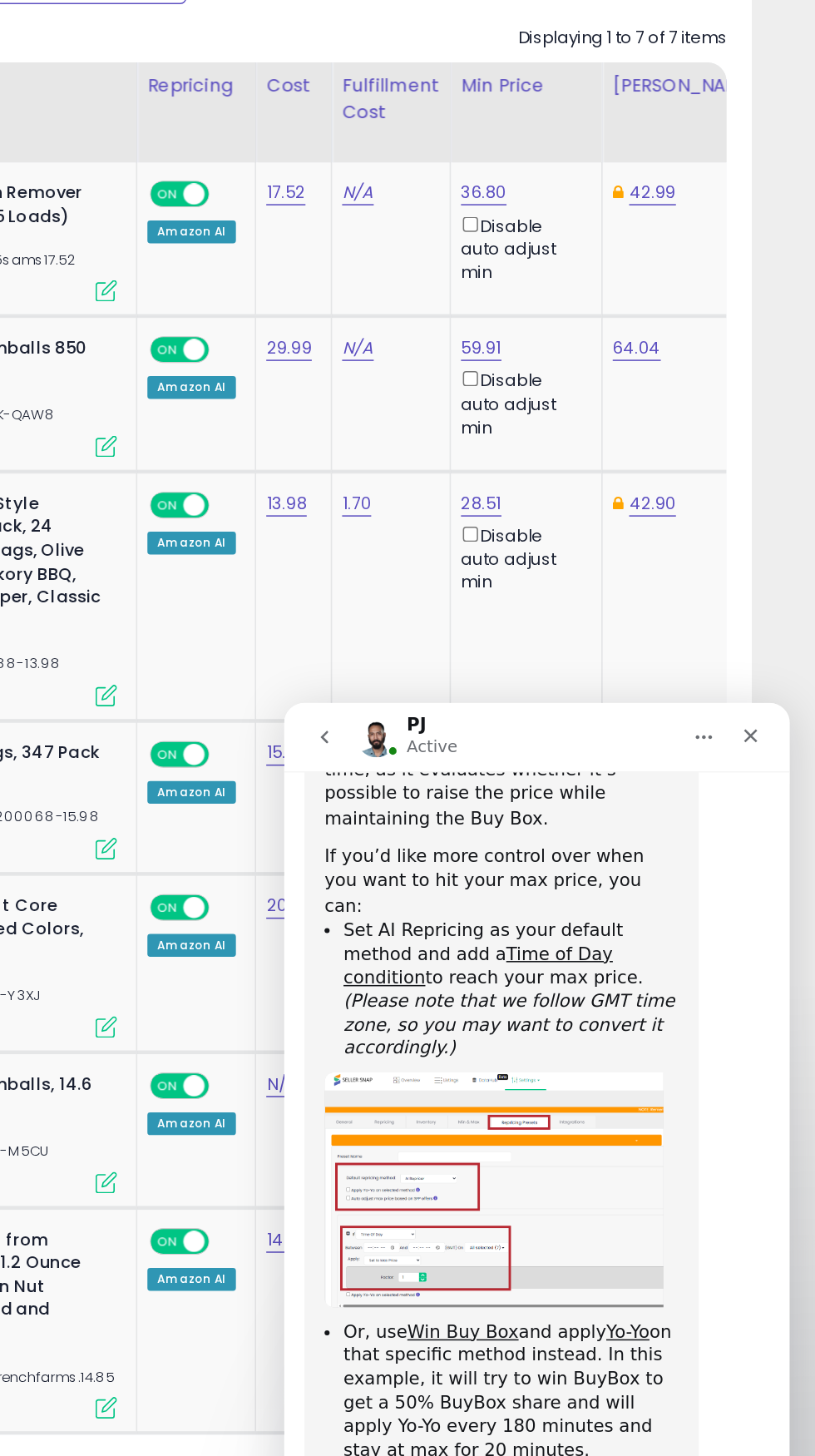
click at [498, 1108] on li "Or, use Win Buy Box and apply Yo-Yo on that specific method instead. In this ex…" at bounding box center [433, 1154] width 220 height 93
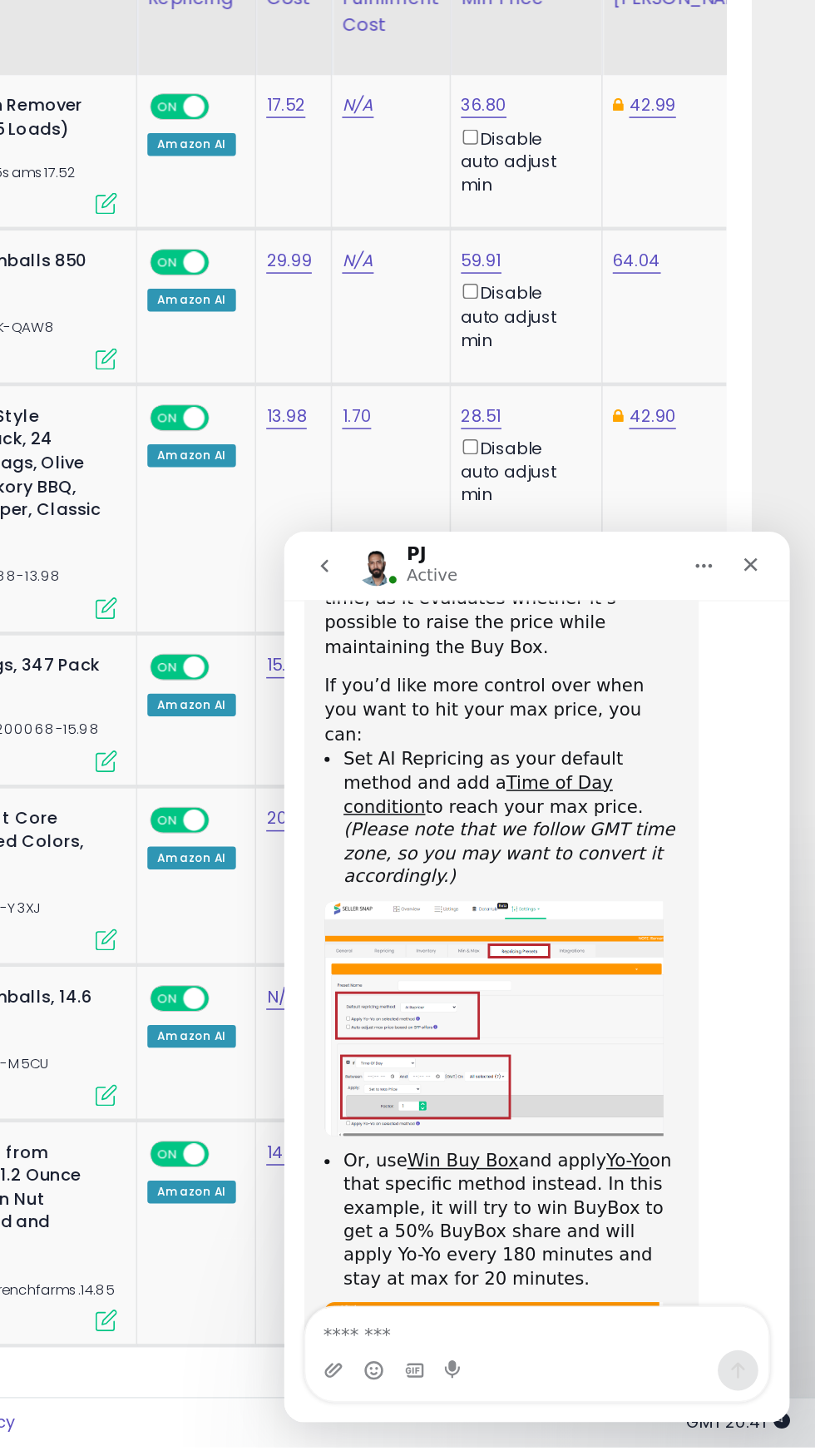
scroll to position [1241, 0]
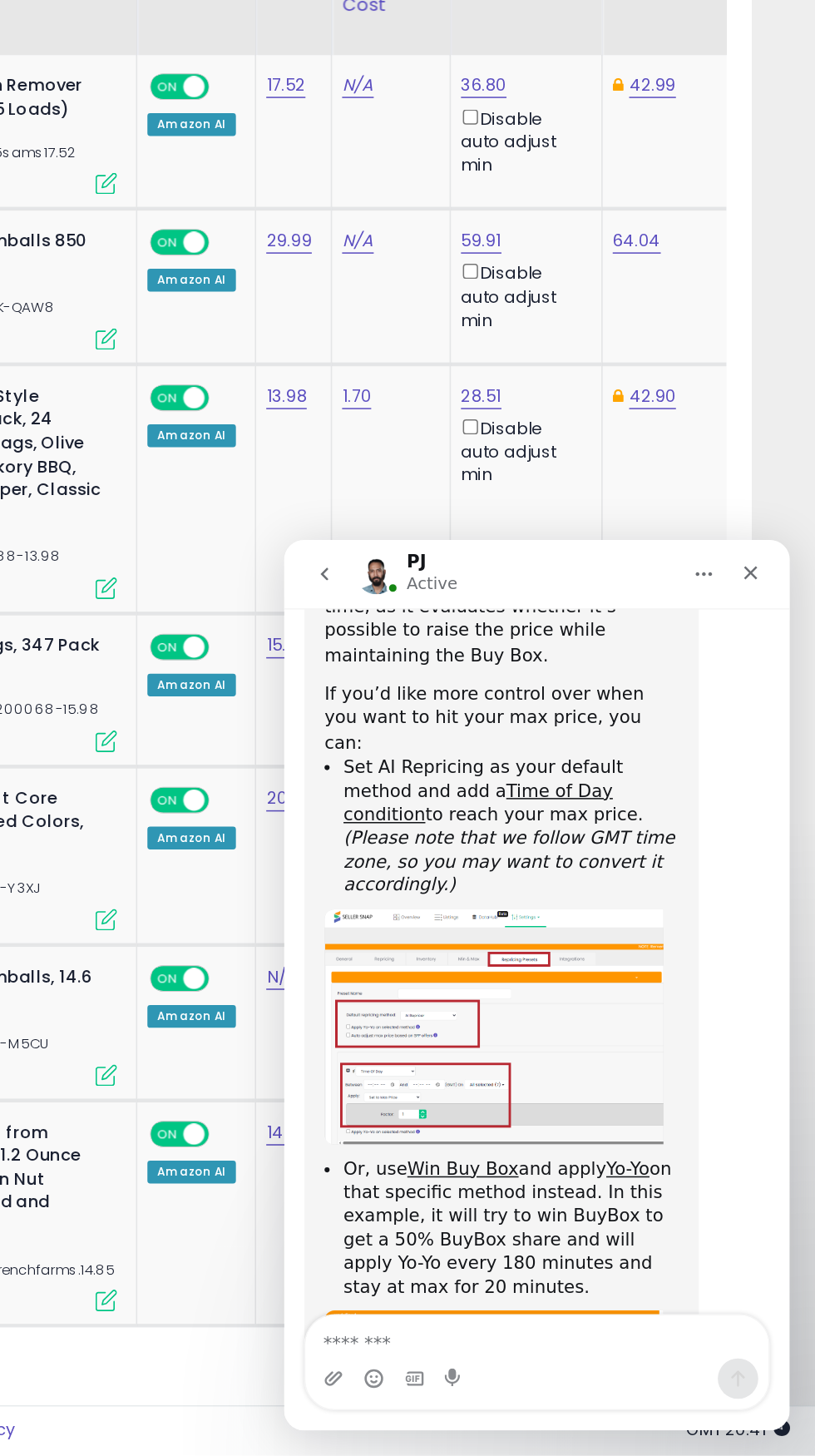
click at [537, 945] on li "Or, use Win Buy Box and apply Yo-Yo on that specific method instead. In this ex…" at bounding box center [433, 991] width 220 height 93
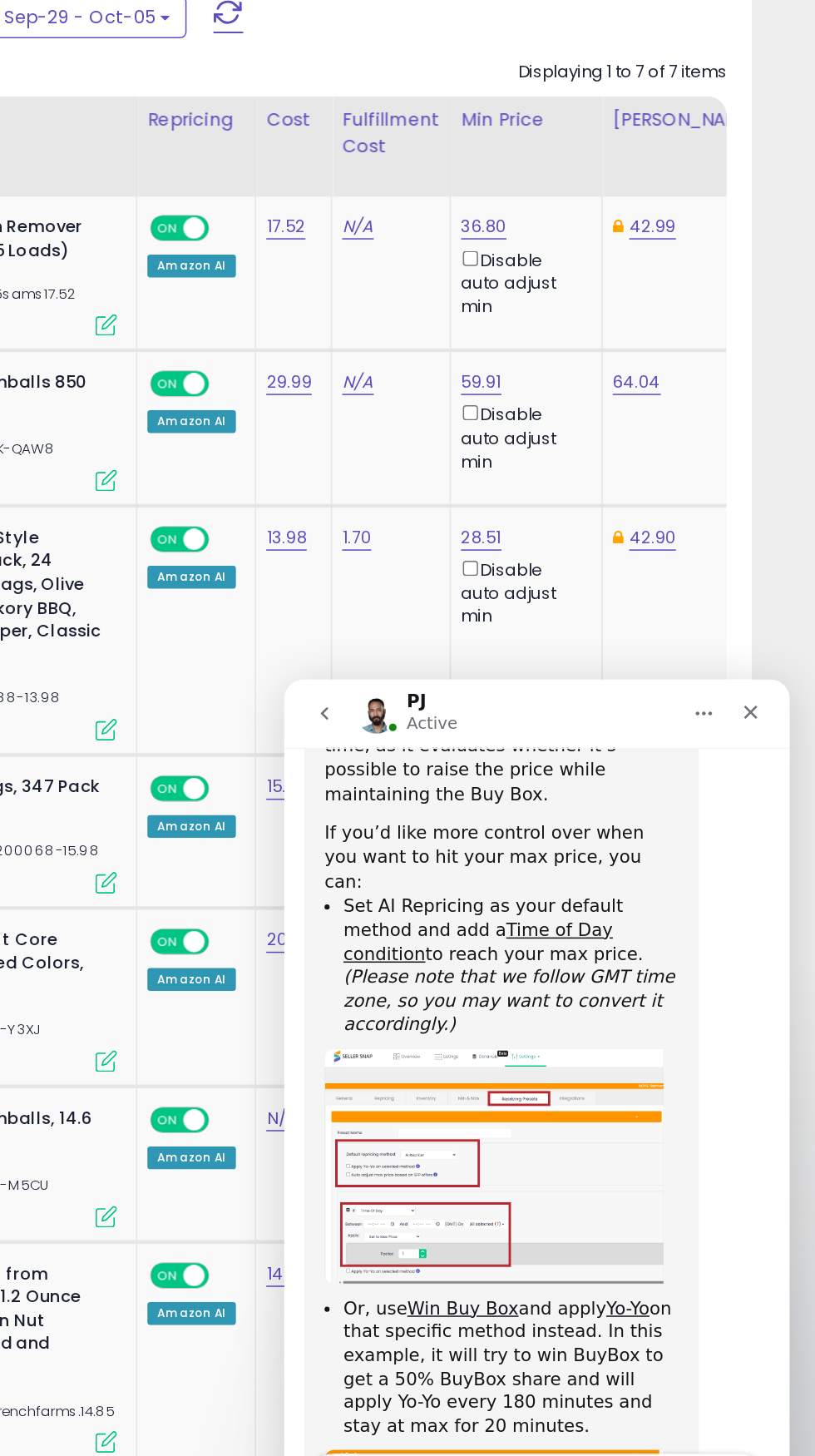
scroll to position [1241, 0]
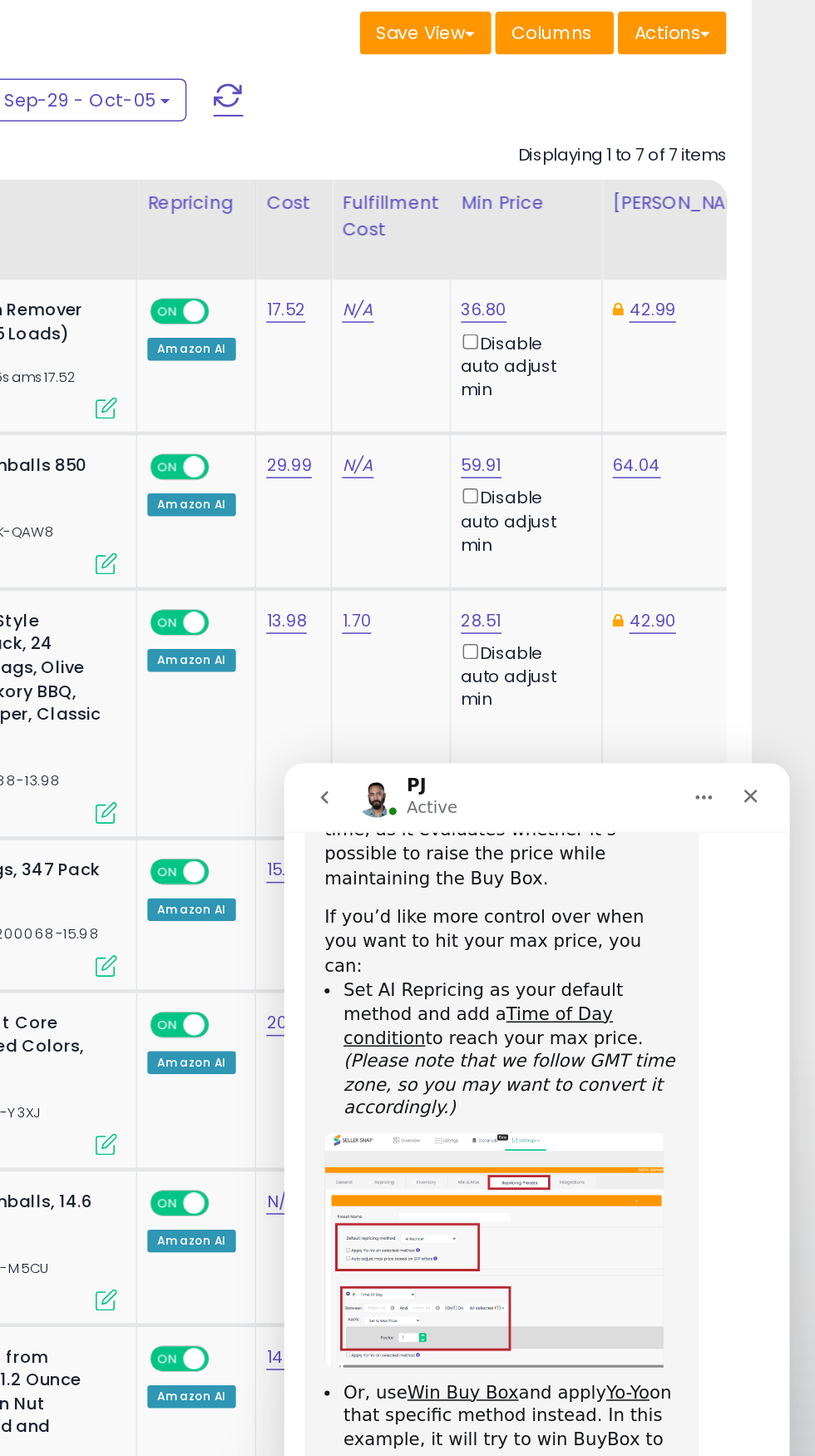
click at [518, 1006] on img "PJ says…" at bounding box center [422, 1083] width 223 height 155
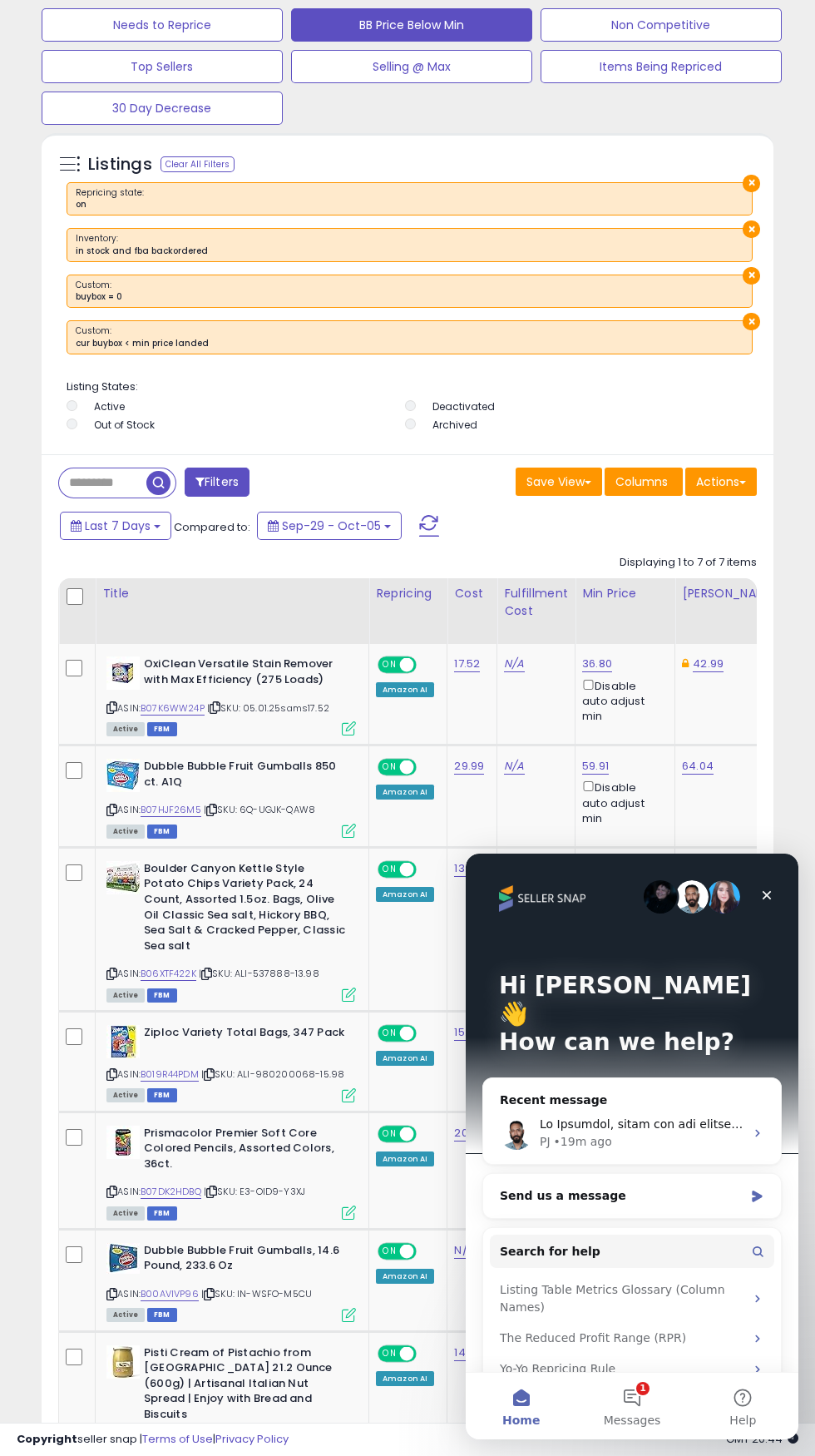
scroll to position [1151, 0]
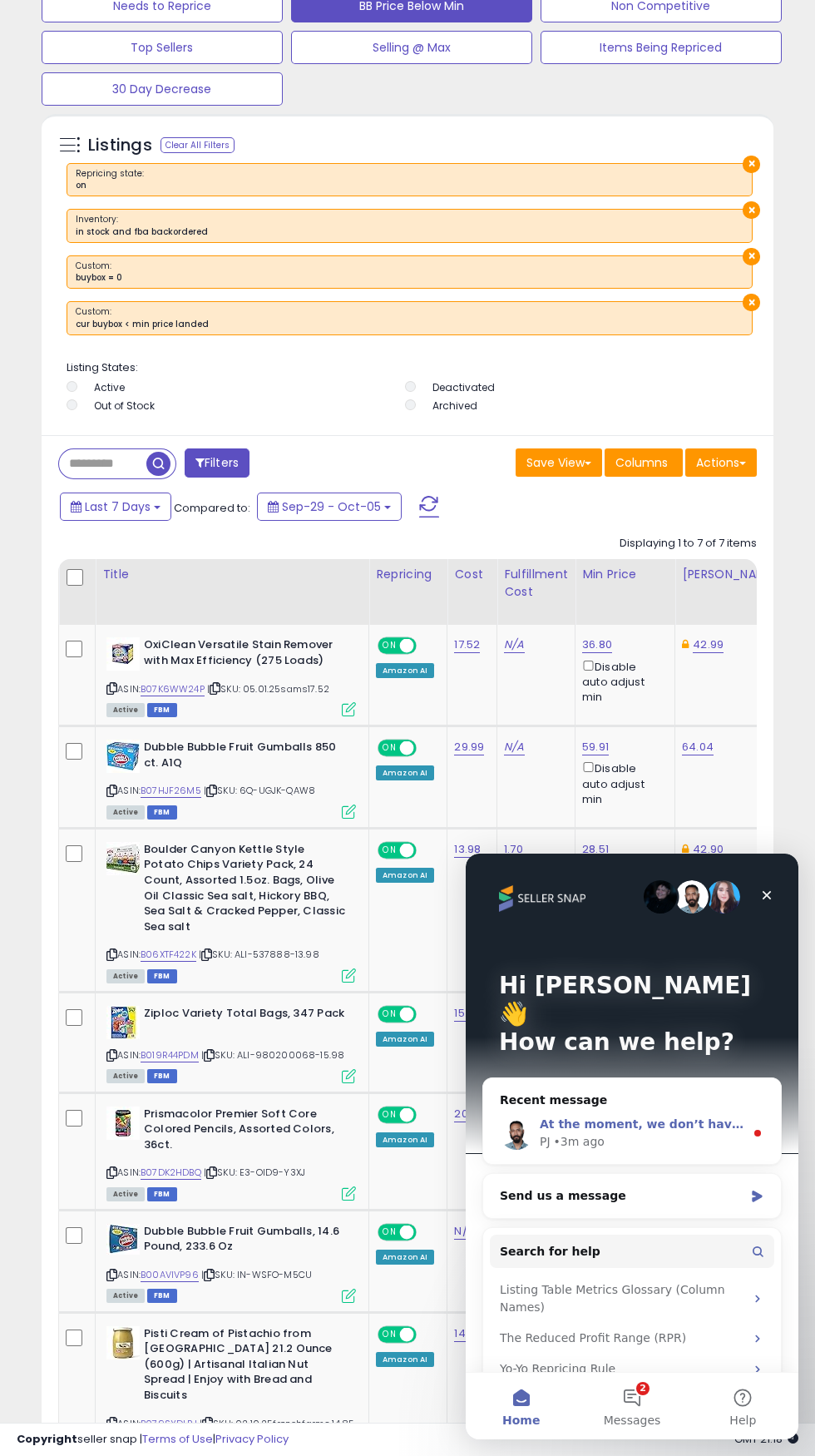
click at [674, 1116] on div "At the moment, we don’t have a specific rule that performs exactly as you descr…" at bounding box center [642, 1124] width 204 height 18
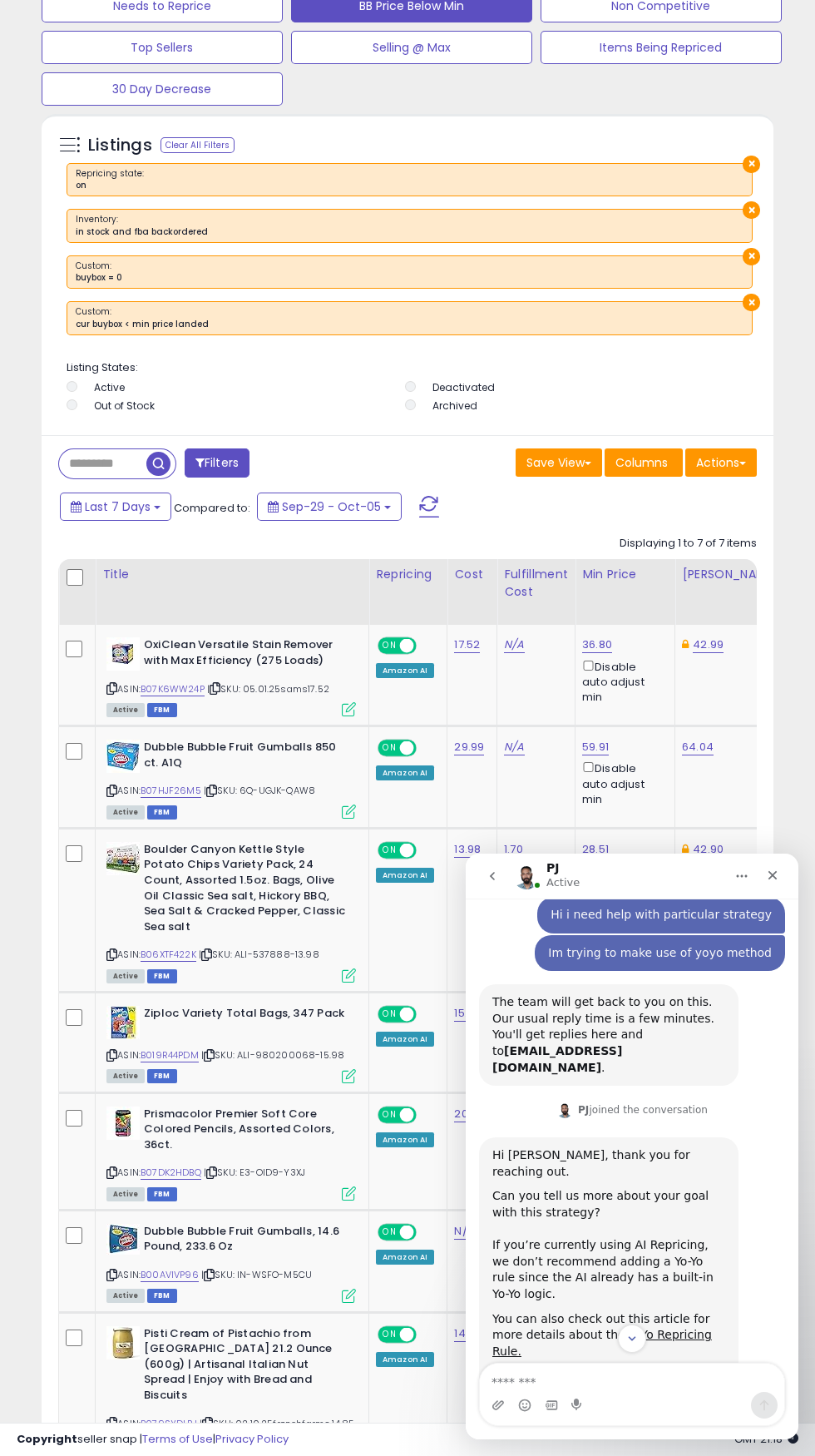
scroll to position [1253, 0]
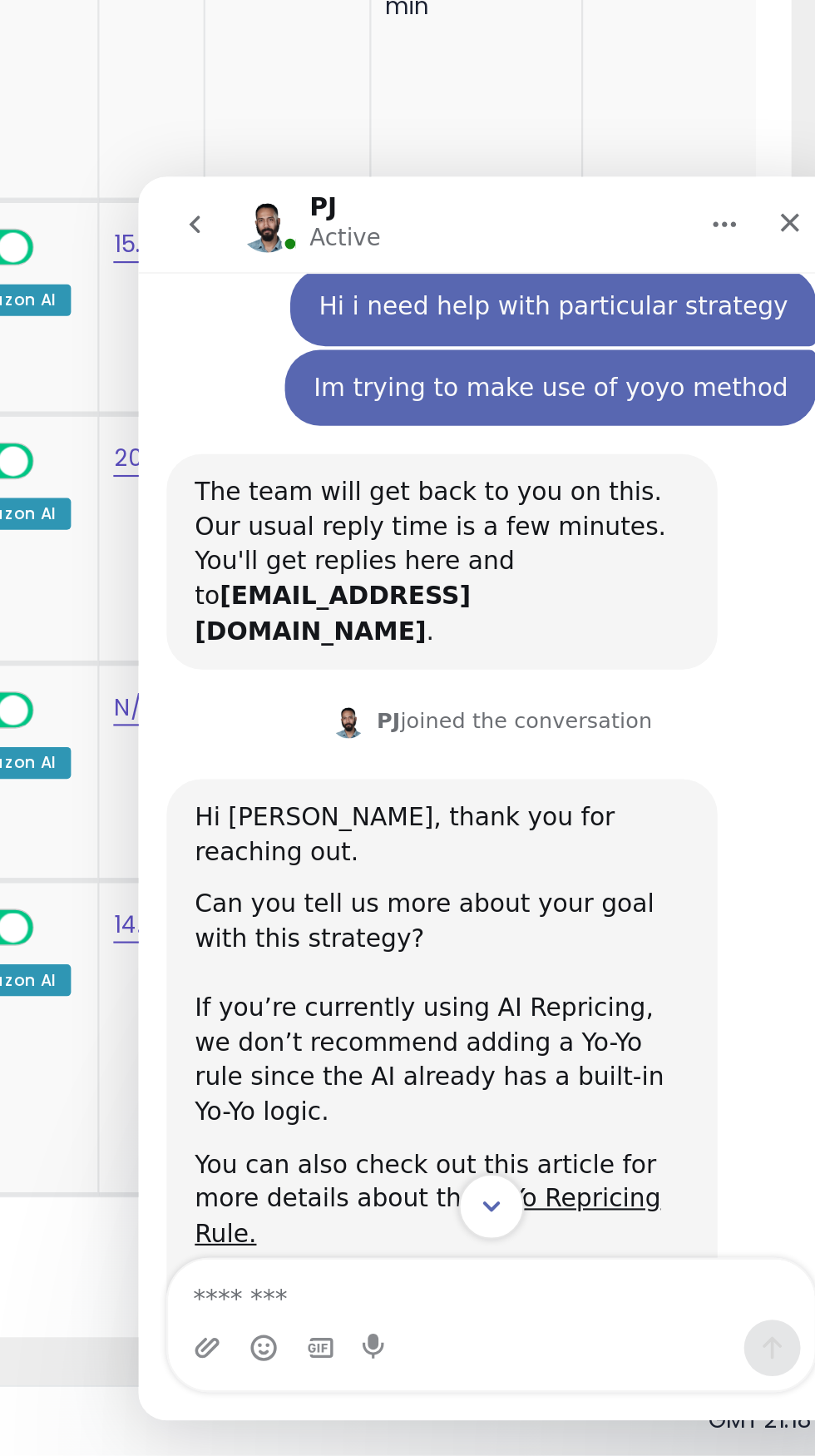
click at [304, 661] on icon "Scroll to bottom" at bounding box center [304, 661] width 15 height 15
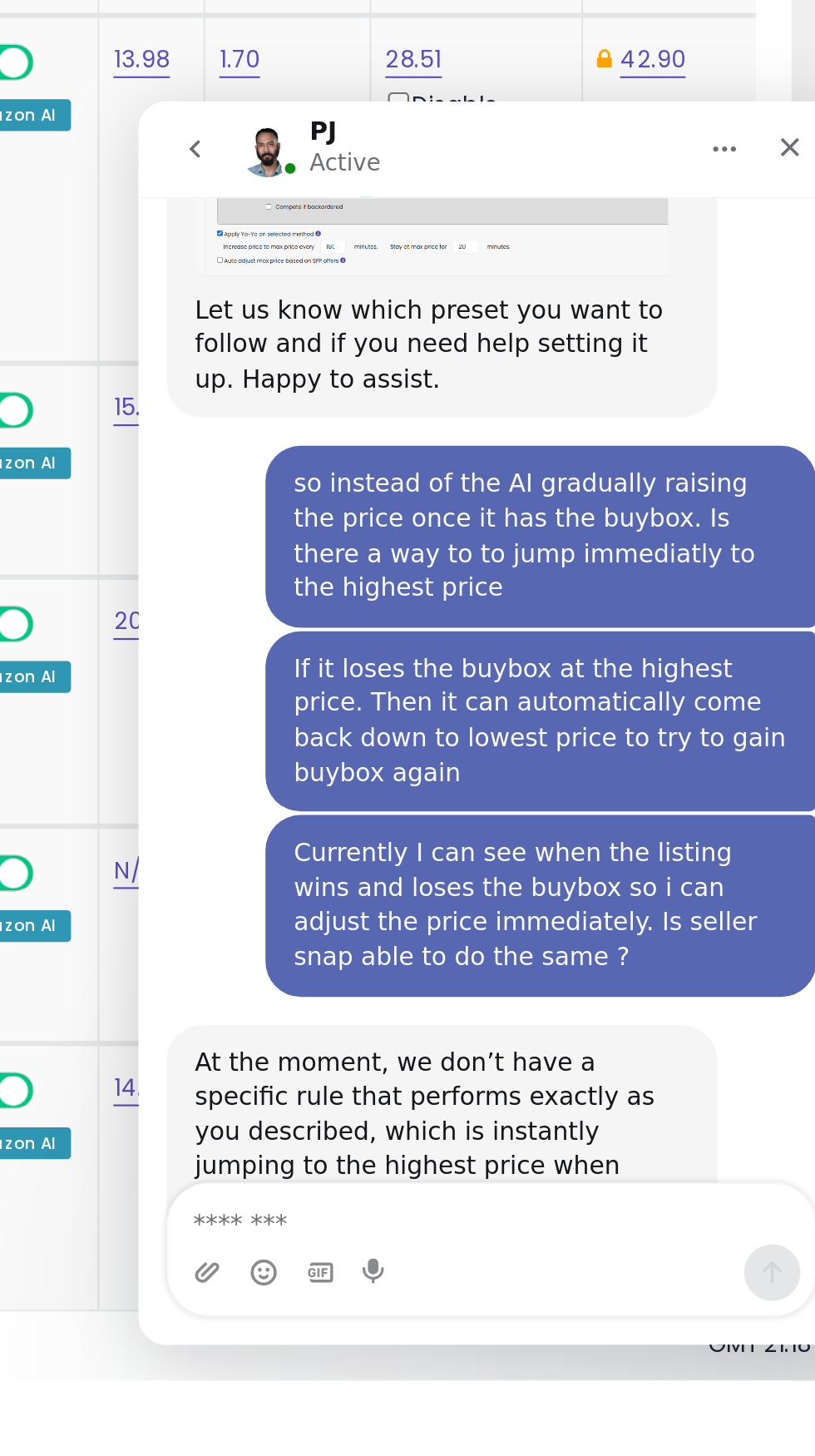
scroll to position [1151, 0]
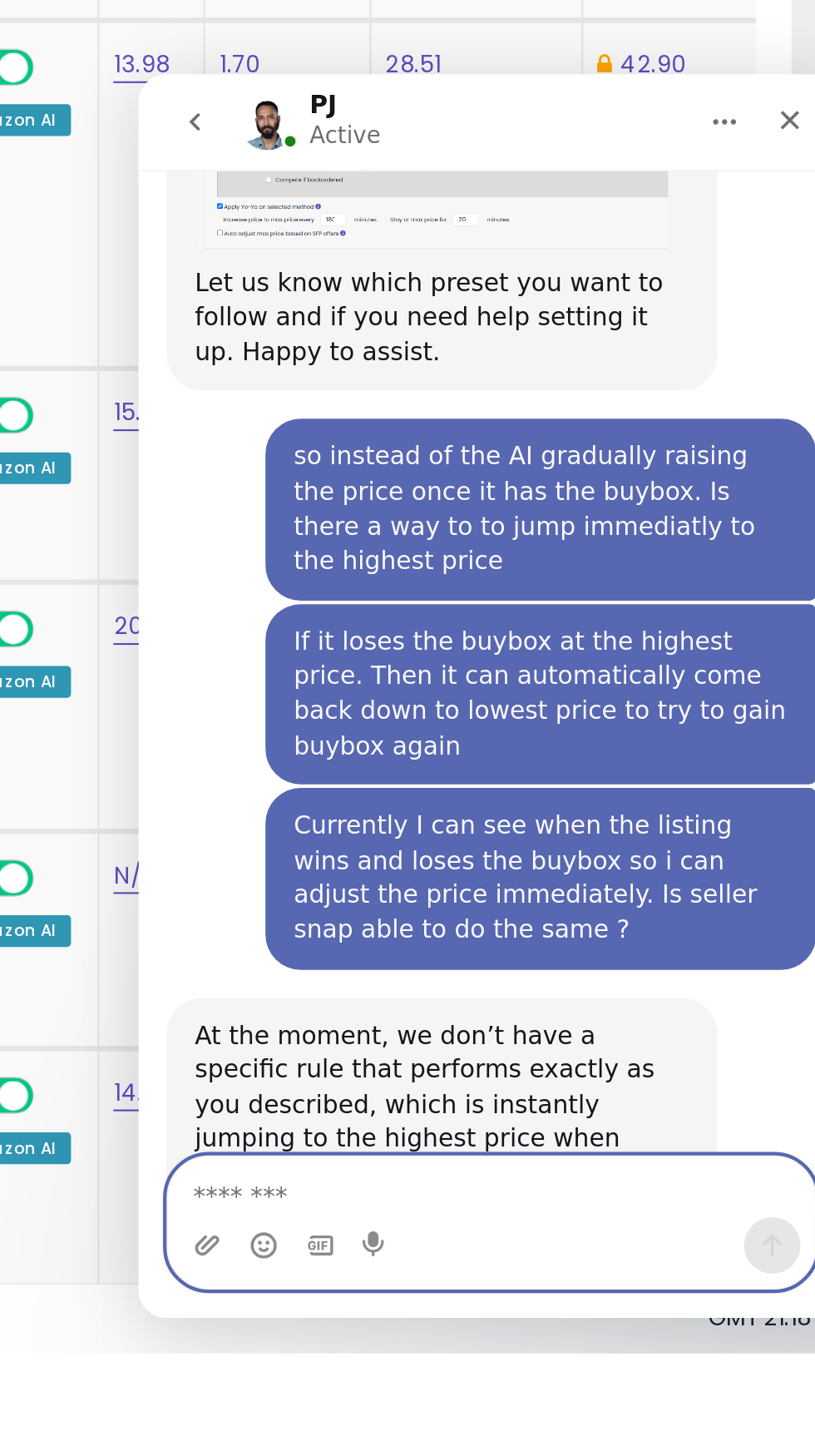
click at [308, 599] on textarea "Message…" at bounding box center [304, 598] width 304 height 28
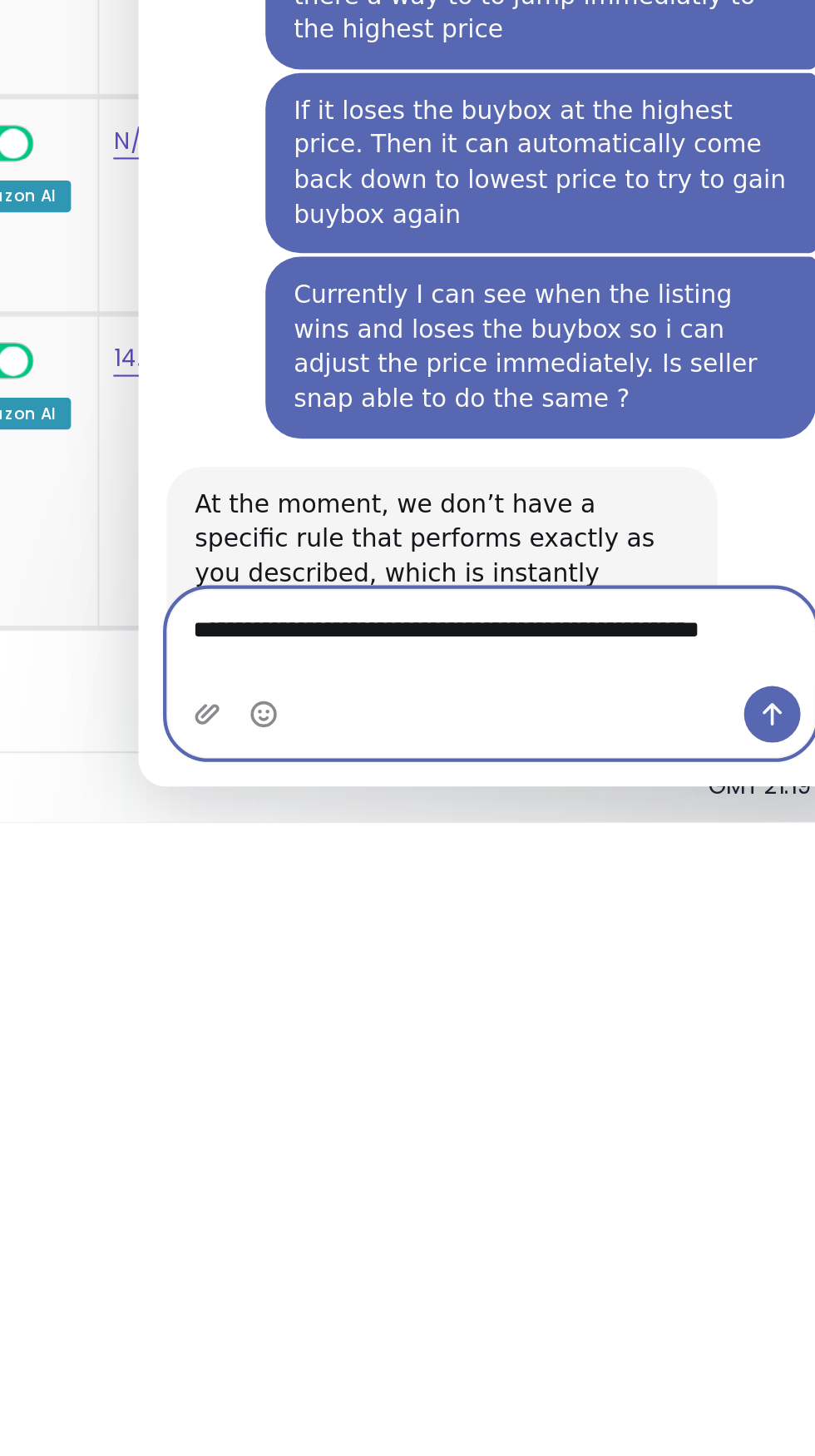
scroll to position [1845, 0]
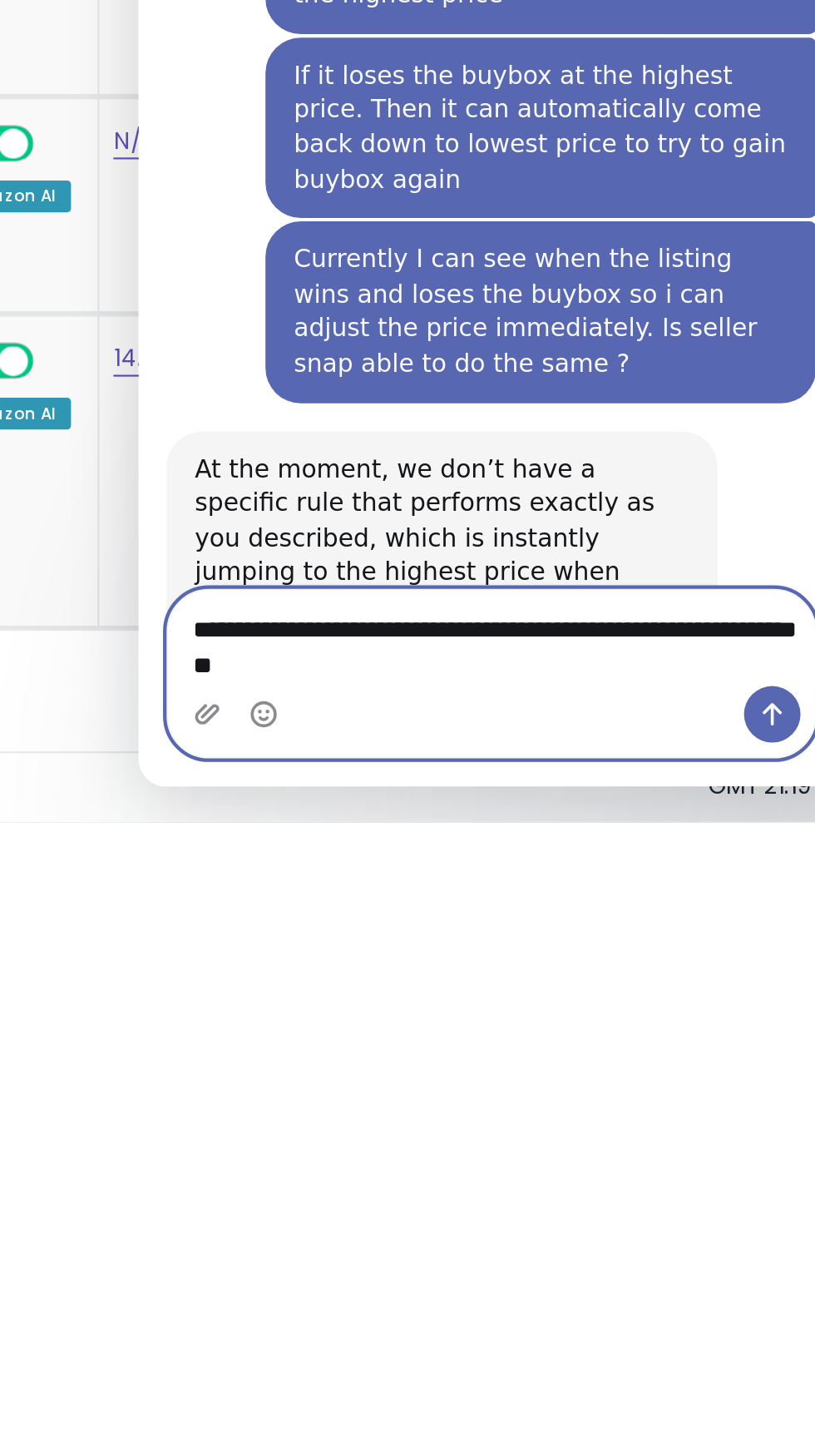
type textarea "**********"
click at [427, 99] on button "Send a message…" at bounding box center [437, 95] width 26 height 26
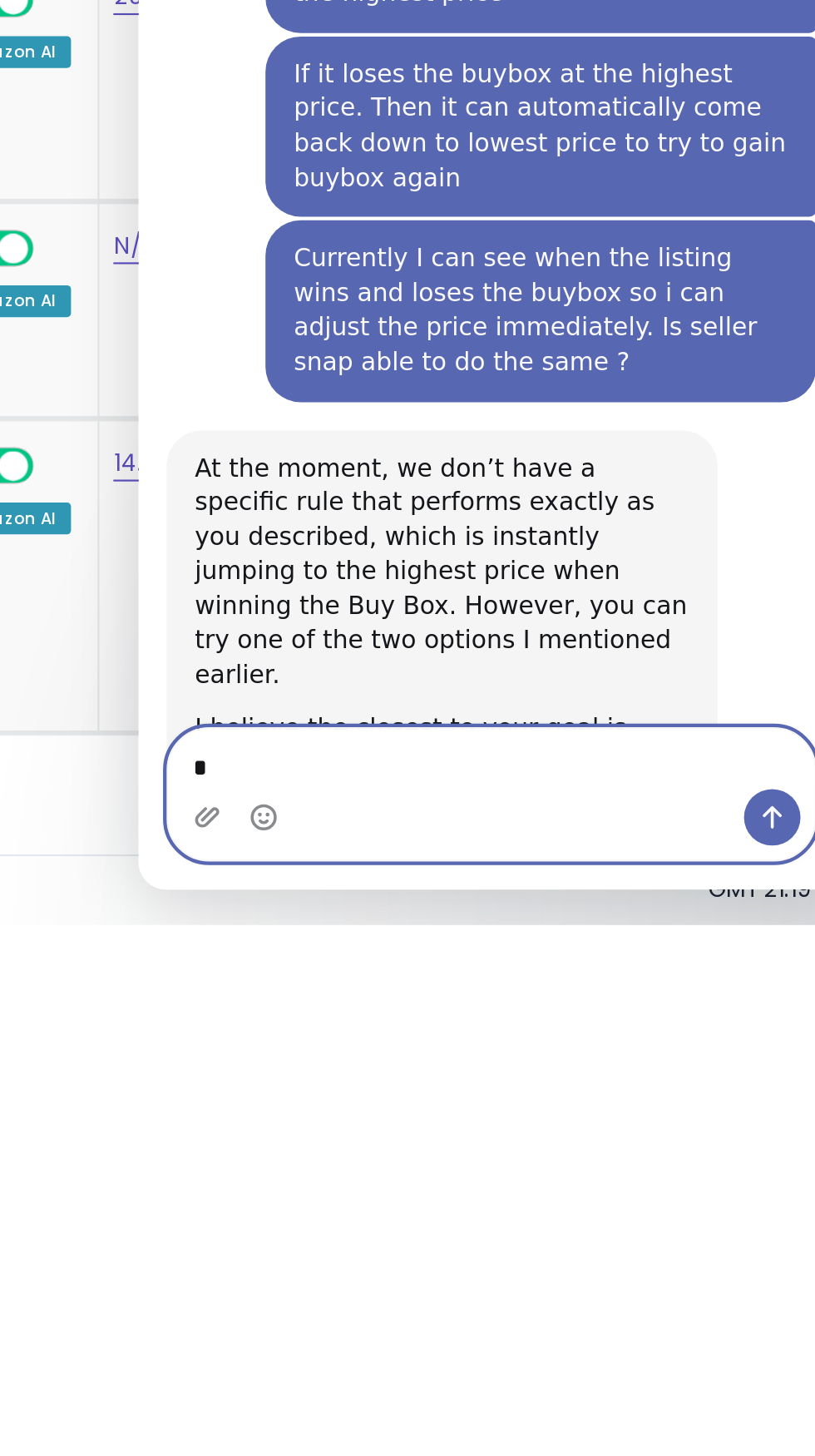
scroll to position [1247, 0]
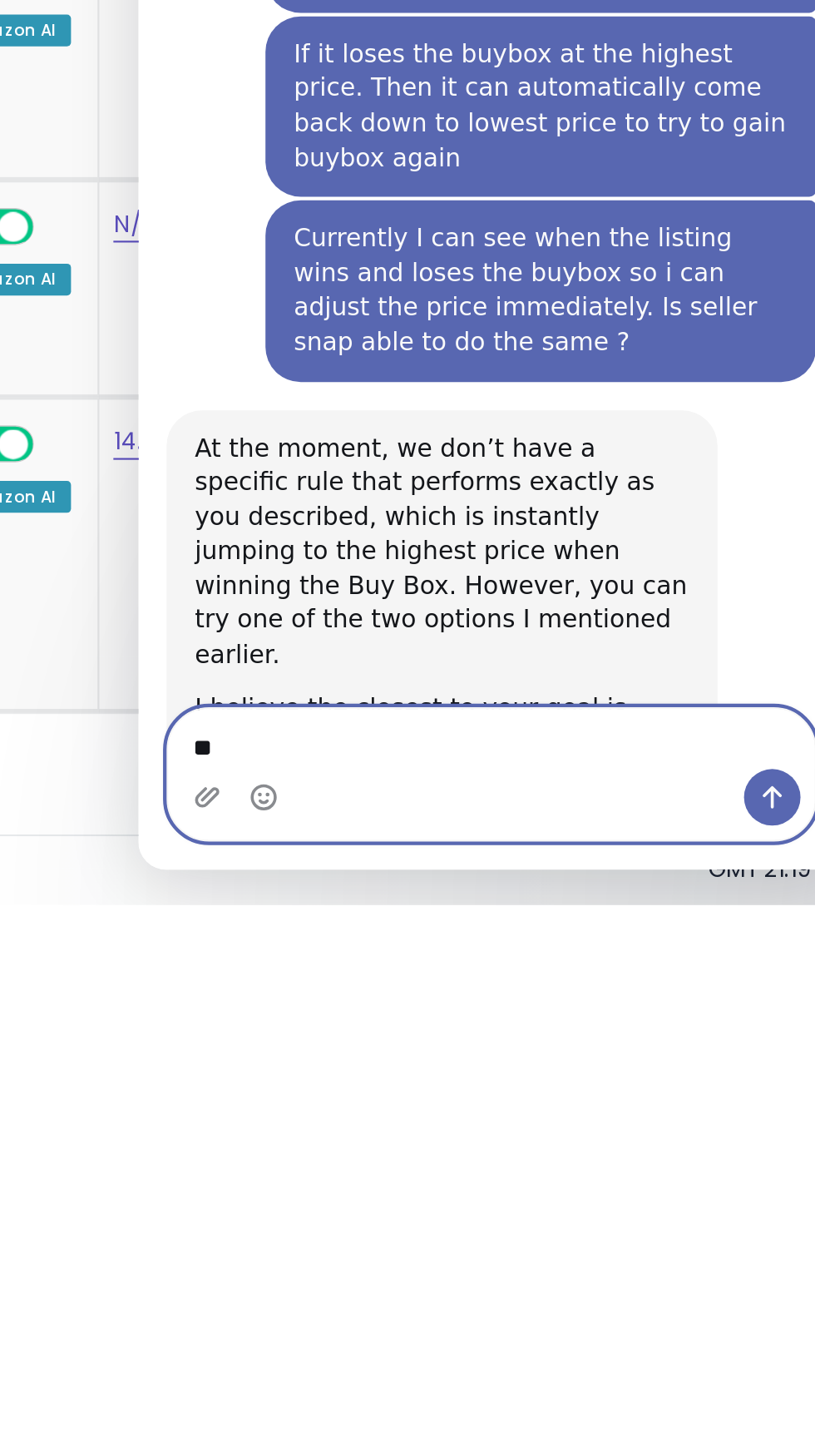
type textarea "*"
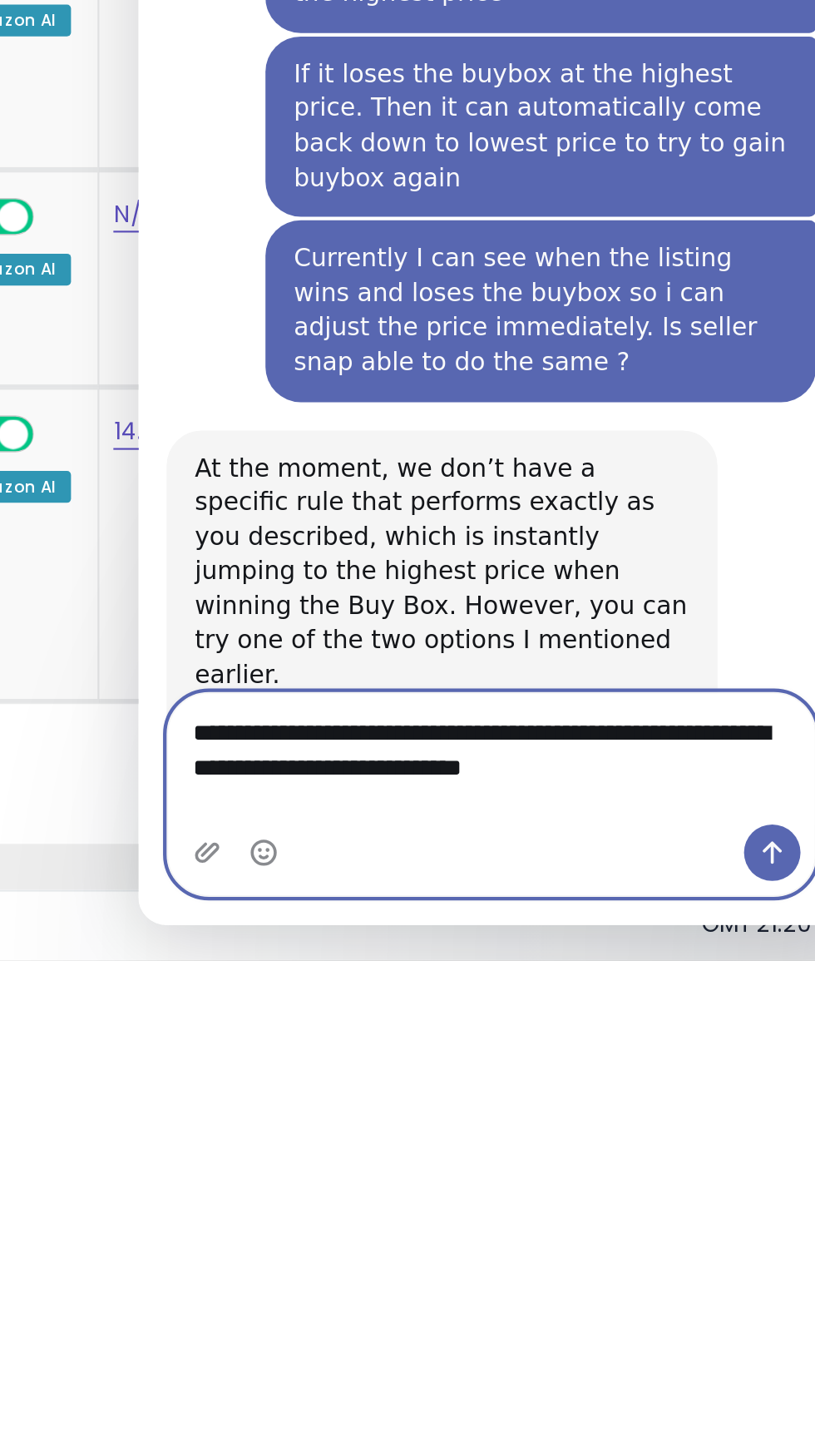
scroll to position [1278, 0]
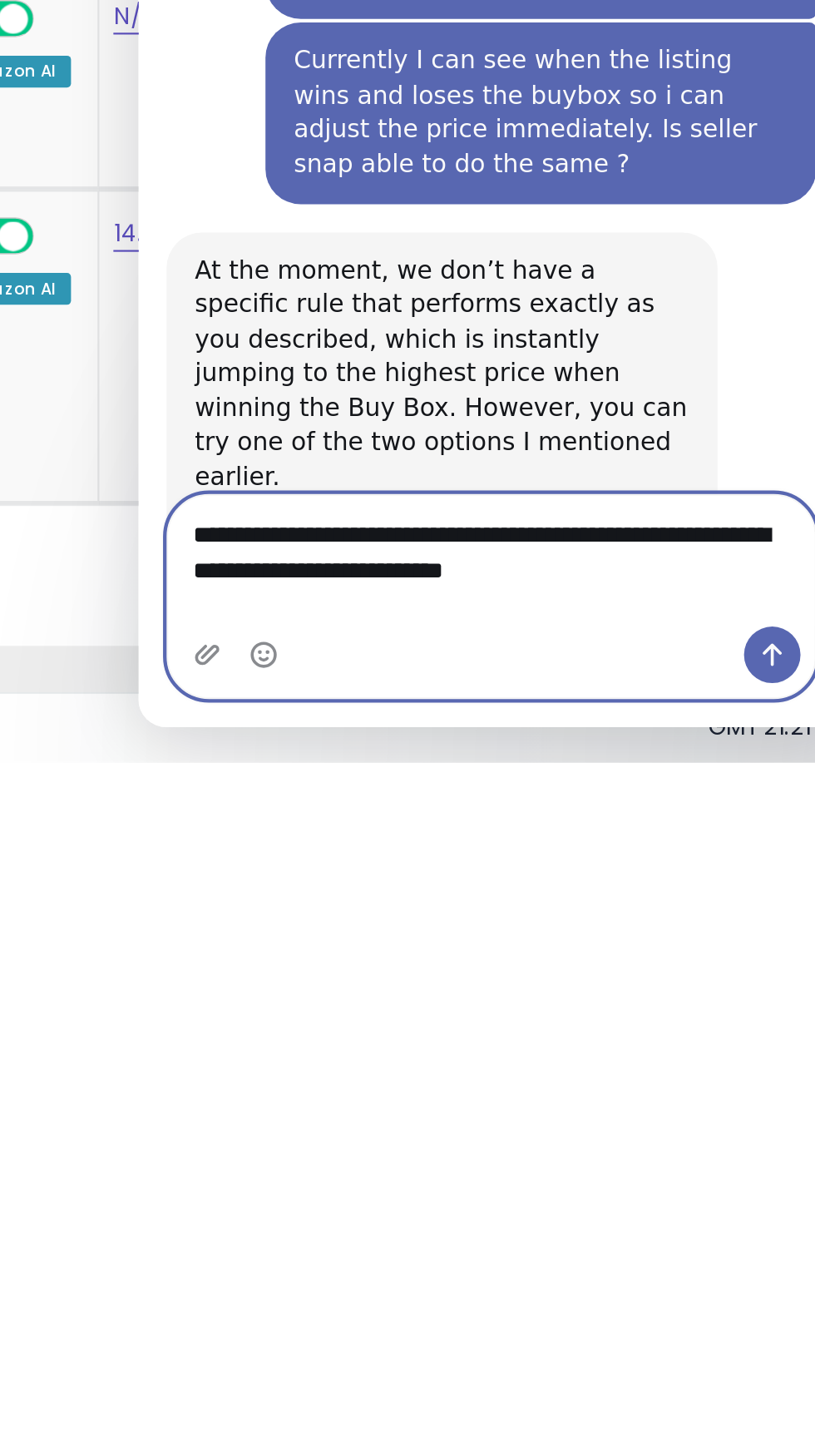
type textarea "**********"
click at [434, 37] on icon "Send a message…" at bounding box center [437, 36] width 13 height 13
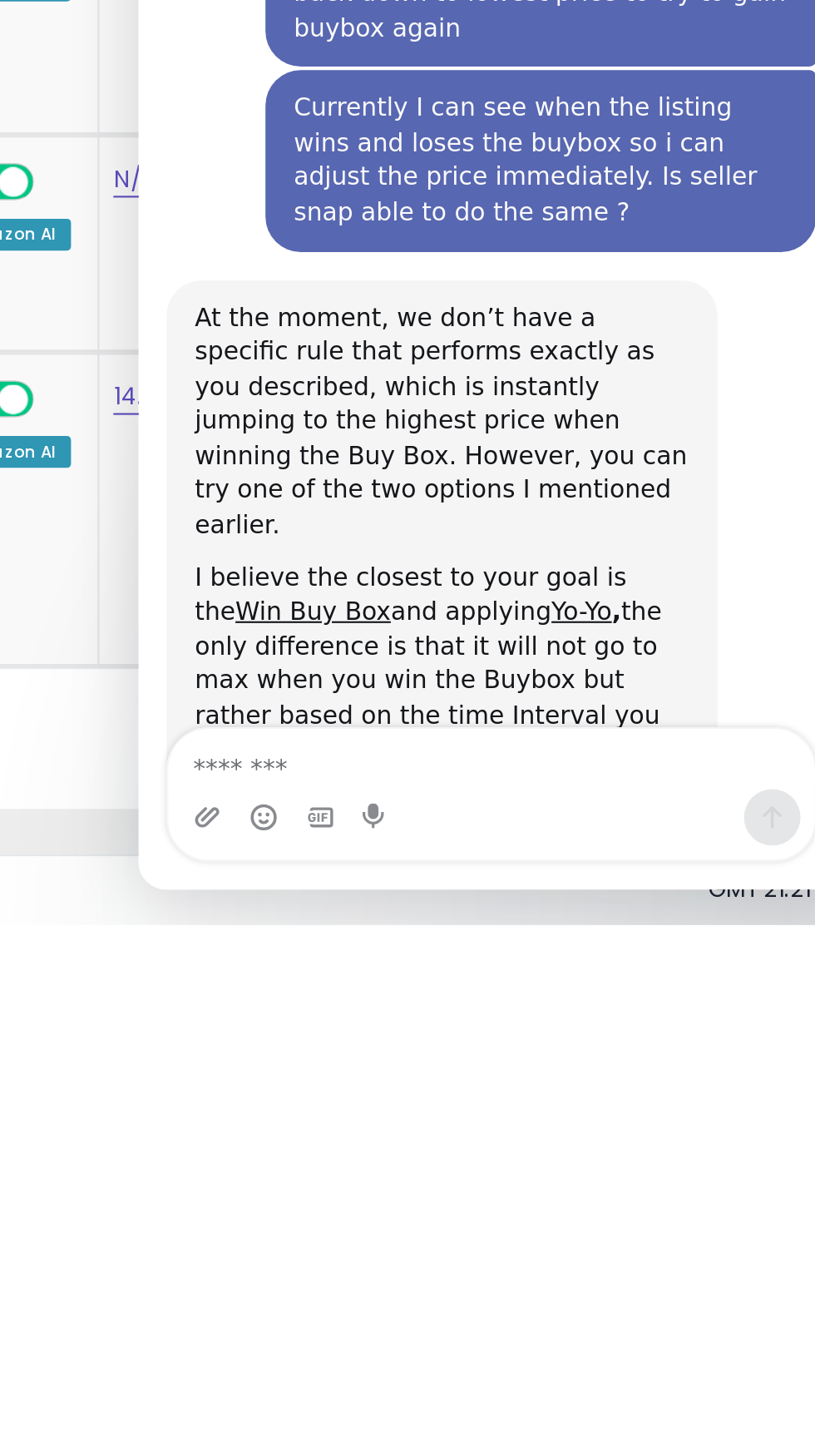
scroll to position [1279, 0]
